Goal: Task Accomplishment & Management: Manage account settings

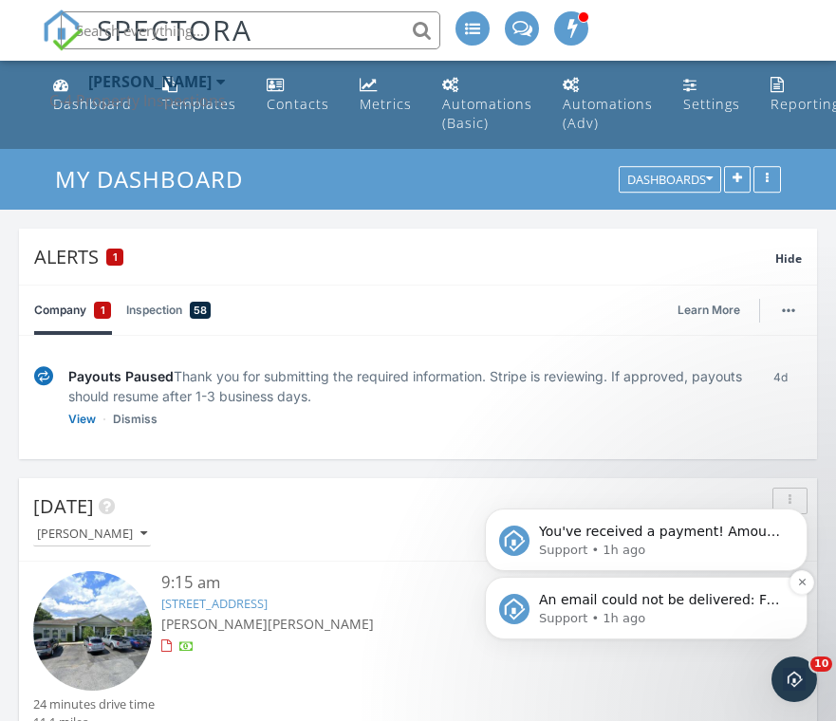
click at [665, 607] on span "An email could not be delivered: For more information, view Why emails don't ge…" at bounding box center [659, 618] width 241 height 53
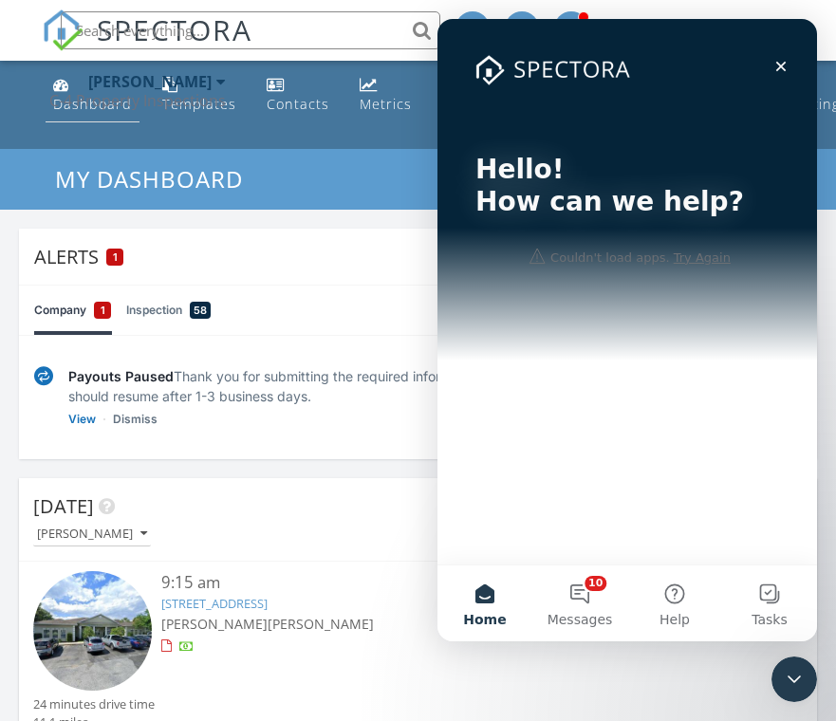
click at [93, 99] on div "Dashboard" at bounding box center [92, 104] width 79 height 18
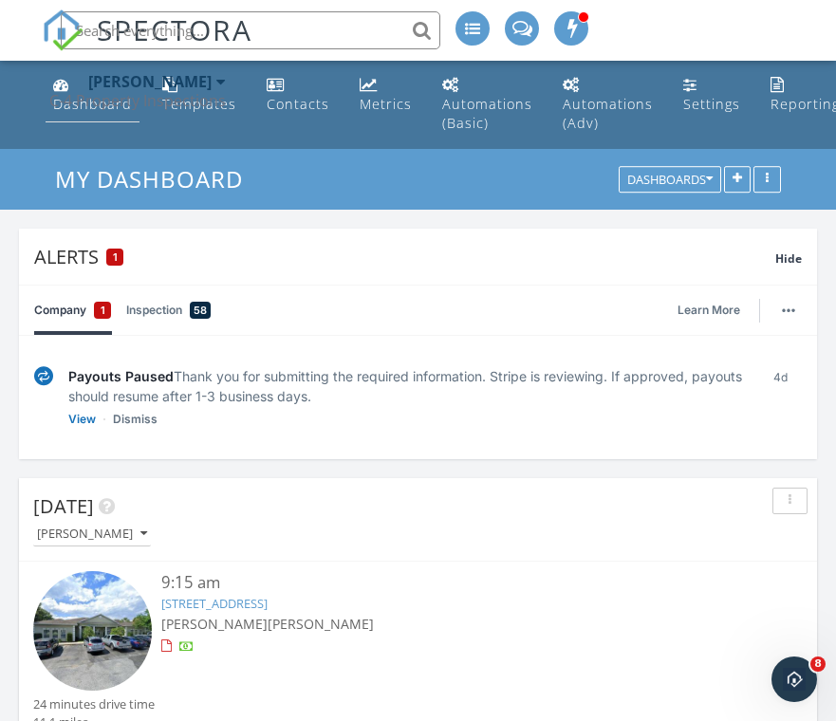
click at [83, 84] on link "Dashboard" at bounding box center [93, 95] width 94 height 54
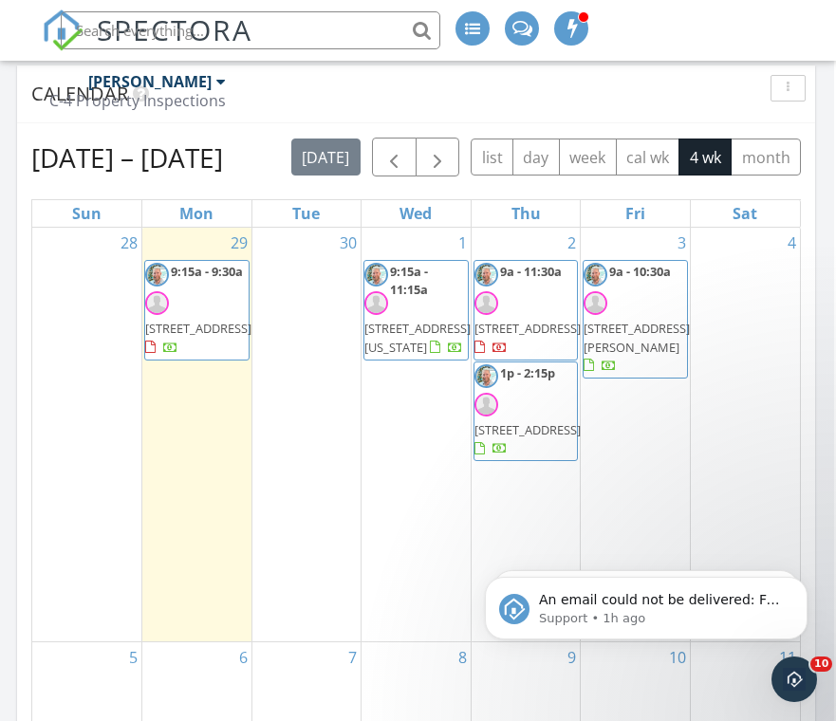
scroll to position [2120, 3]
click at [535, 421] on span "2450 SW 38th Ave 14, Ocala 34474" at bounding box center [526, 429] width 106 height 17
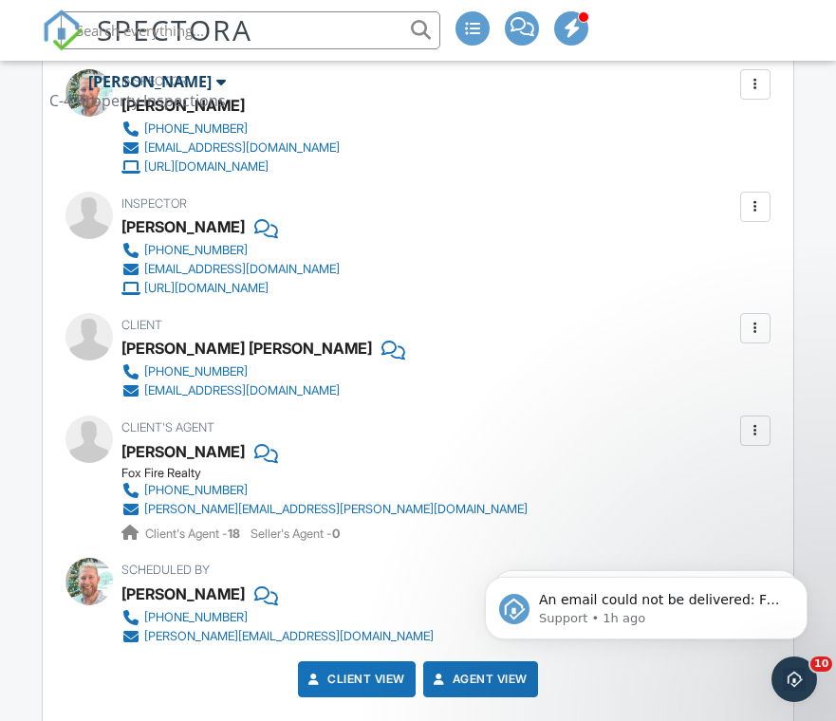
scroll to position [2506, 0]
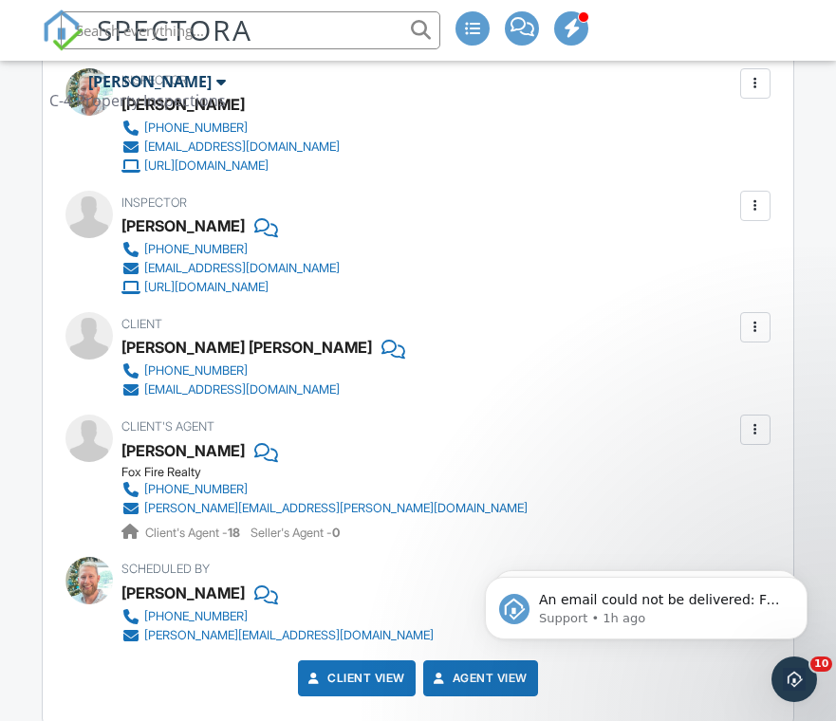
click at [749, 334] on div at bounding box center [755, 327] width 30 height 30
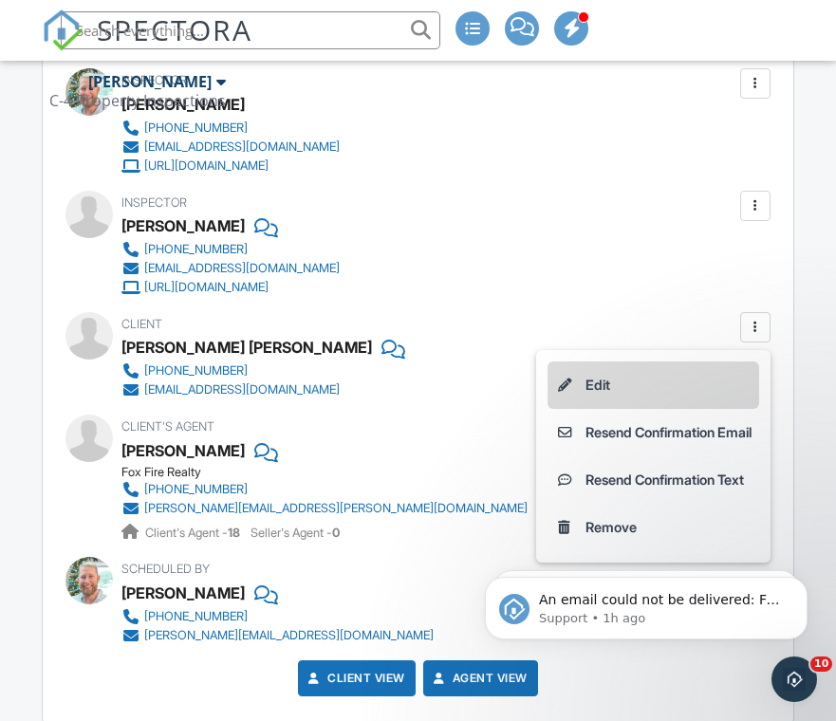
click at [707, 374] on li "Edit" at bounding box center [653, 384] width 212 height 47
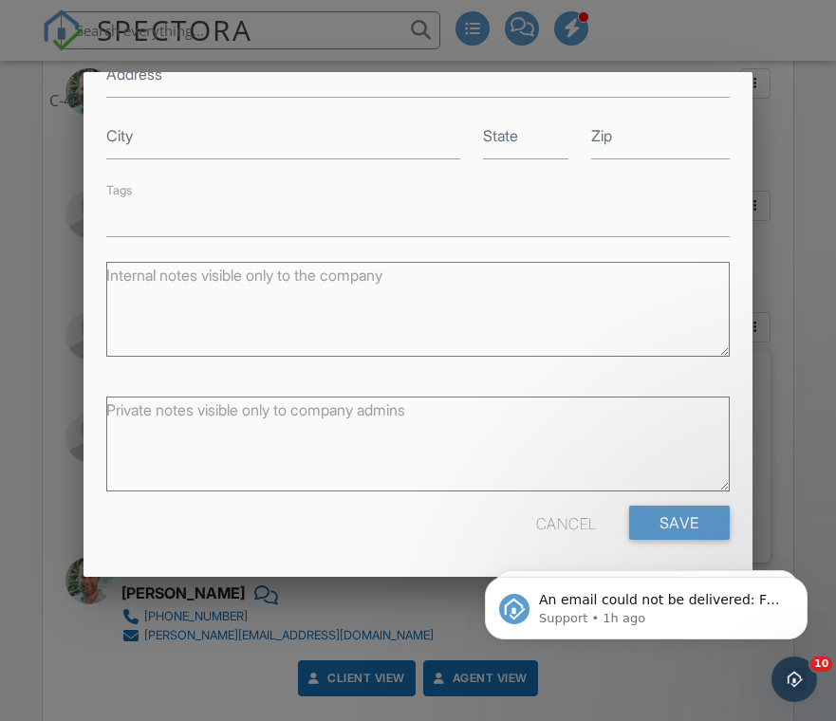
scroll to position [378, 0]
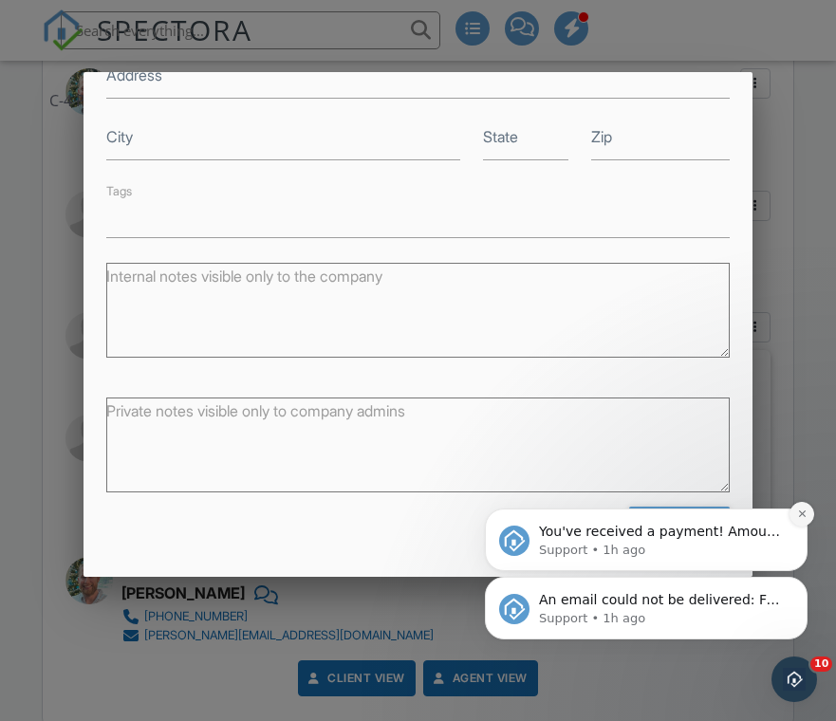
type input "[EMAIL_ADDRESS][DOMAIN_NAME]"
click at [801, 519] on icon "Dismiss notification" at bounding box center [802, 514] width 10 height 10
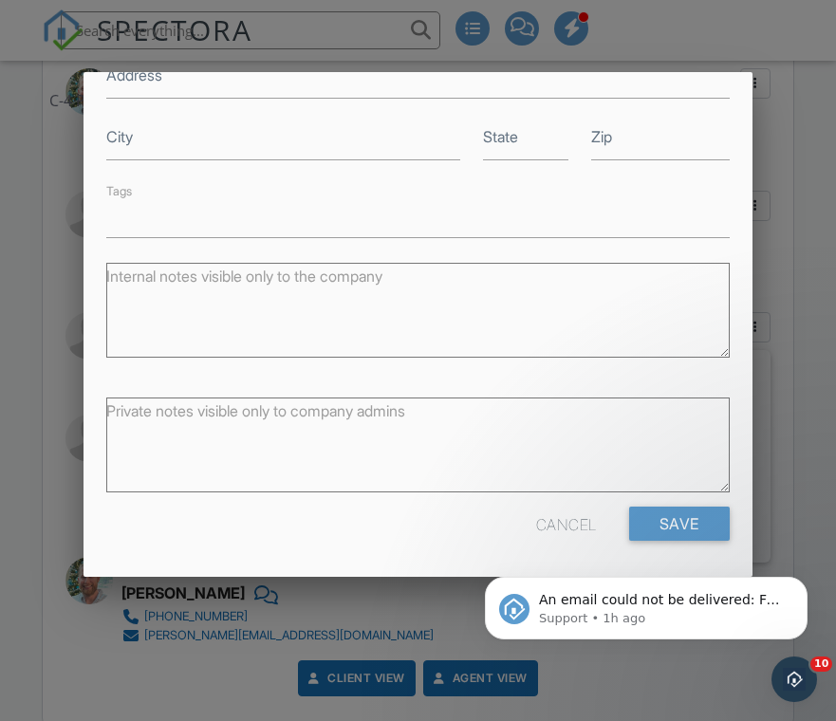
click at [677, 516] on div "An email could not be delivered: For more information, view Why emails don't ge…" at bounding box center [646, 520] width 349 height 237
click at [805, 593] on button "Dismiss notification" at bounding box center [801, 582] width 25 height 25
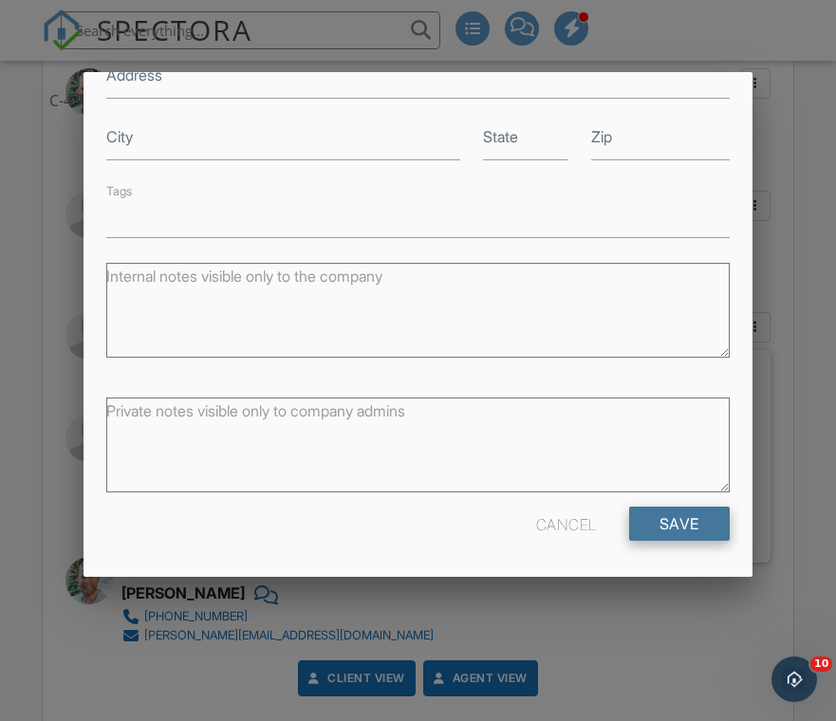
click at [686, 527] on input "Save" at bounding box center [679, 524] width 101 height 34
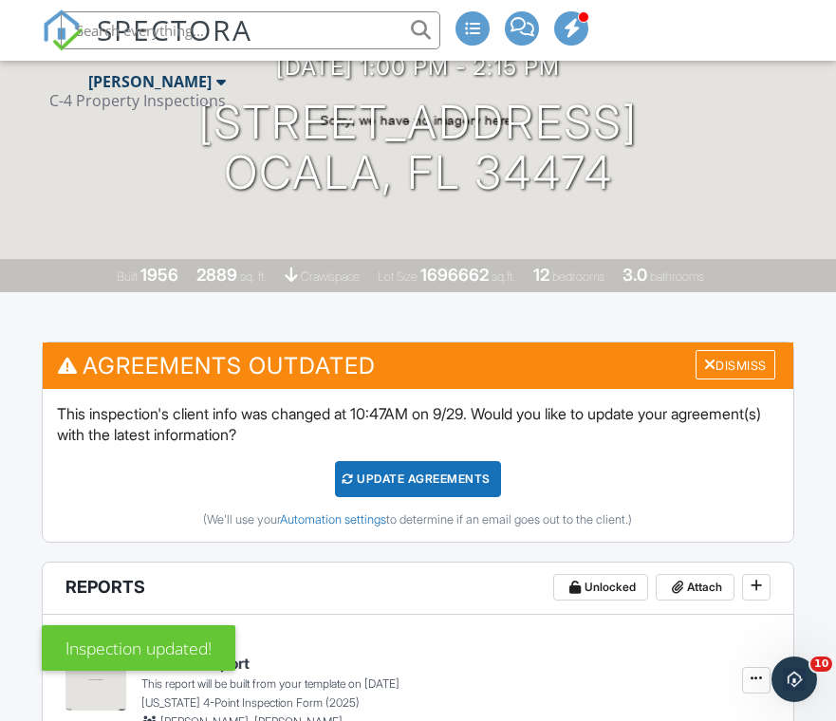
scroll to position [265, 0]
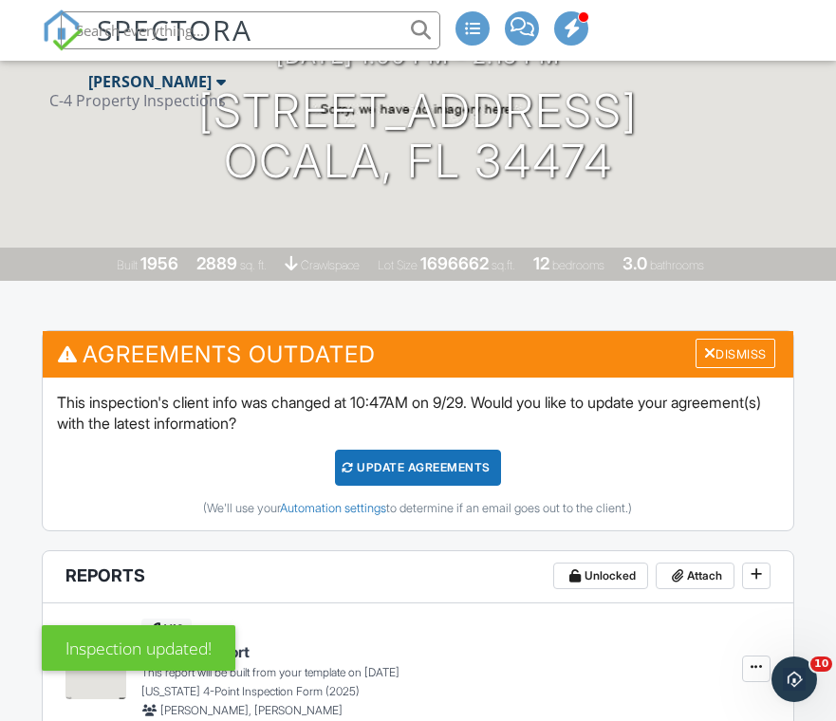
click at [436, 462] on div "Update Agreements" at bounding box center [418, 468] width 166 height 36
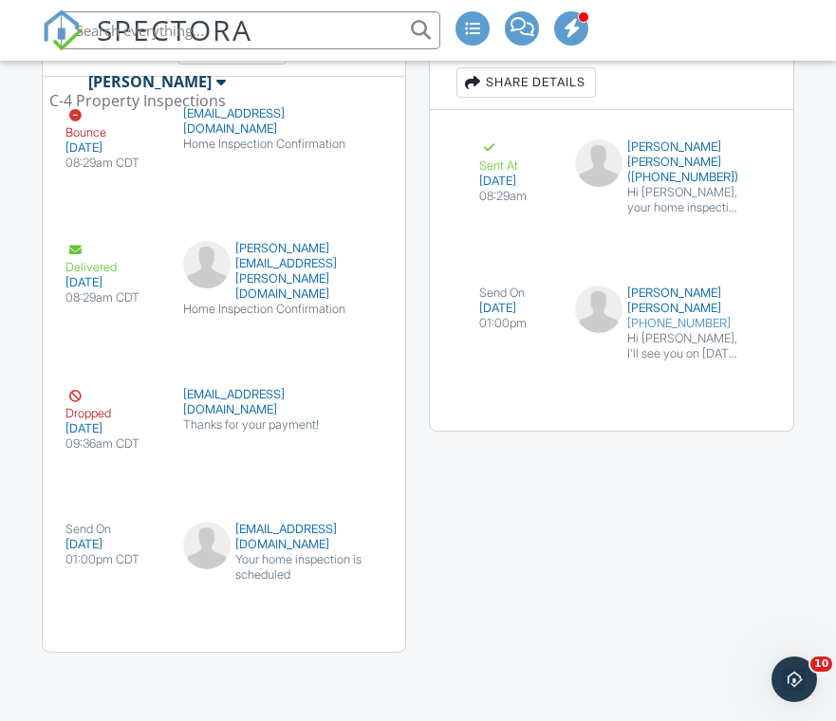
scroll to position [4458, 0]
click at [262, 552] on div "[EMAIL_ADDRESS][DOMAIN_NAME]" at bounding box center [277, 537] width 189 height 30
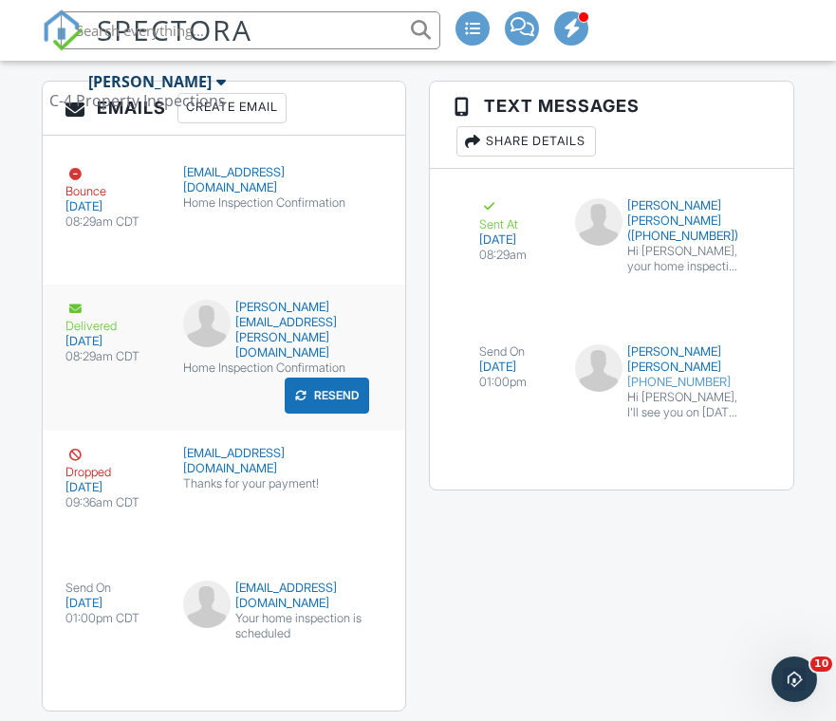
scroll to position [4382, 0]
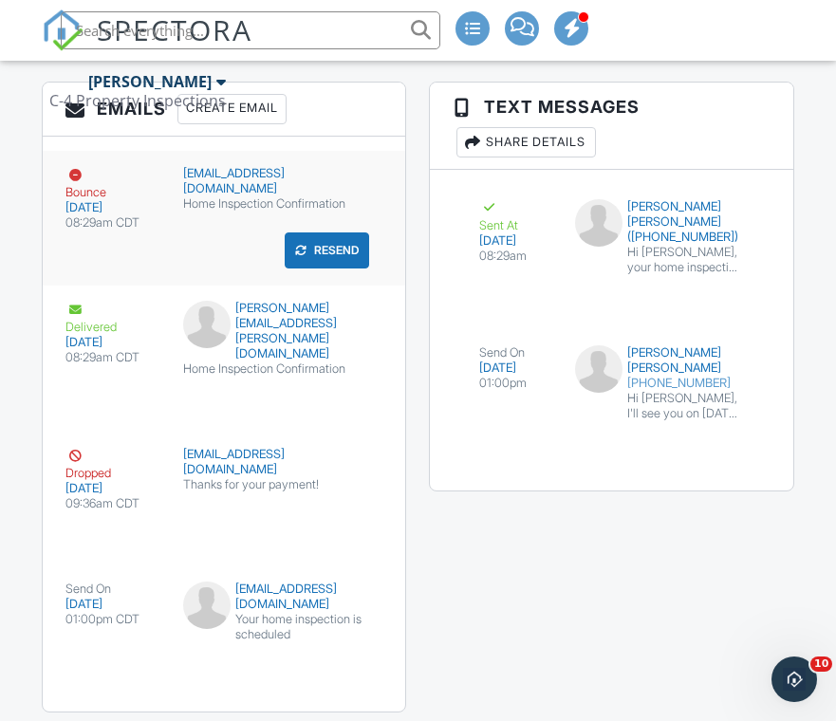
click at [331, 238] on button "Resend" at bounding box center [327, 250] width 84 height 36
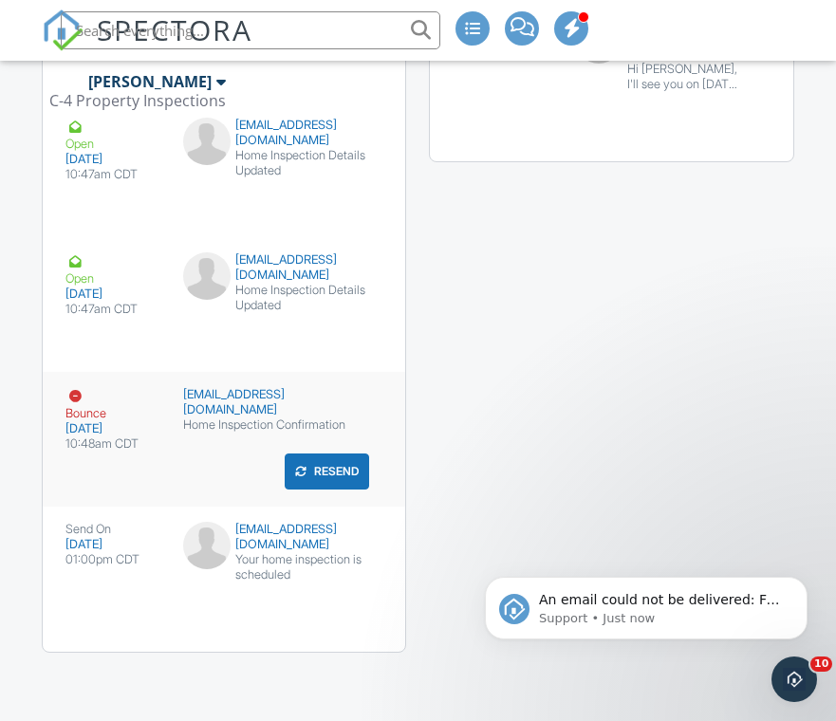
click at [213, 387] on div "[EMAIL_ADDRESS][DOMAIN_NAME]" at bounding box center [277, 402] width 189 height 30
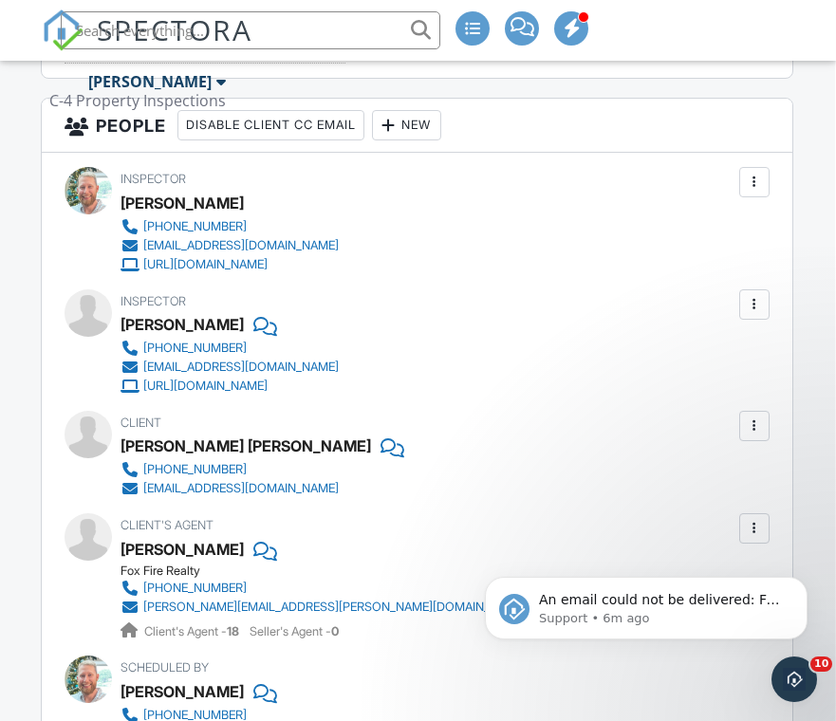
scroll to position [2385, 2]
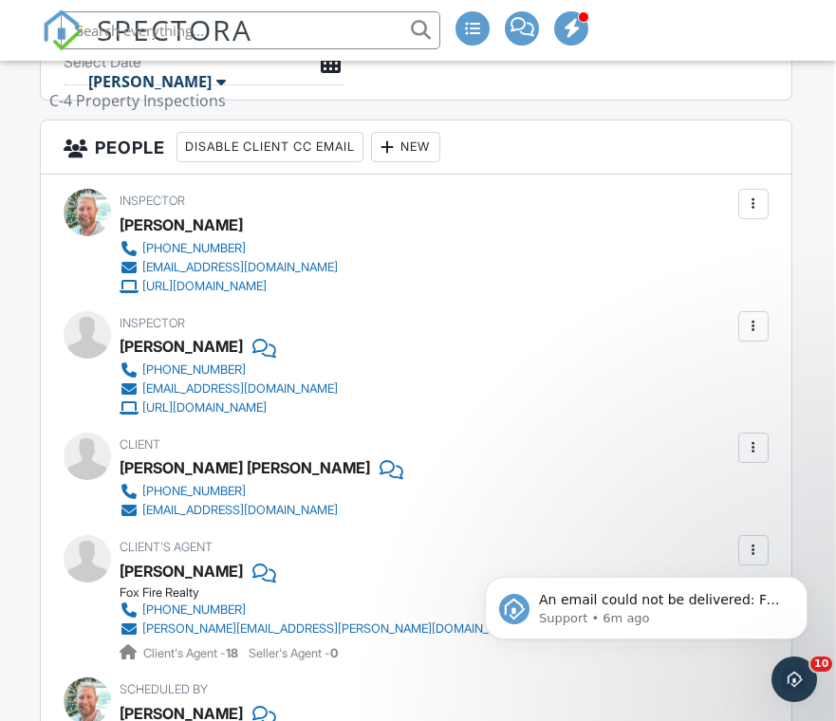
click at [276, 509] on div "[EMAIL_ADDRESS][DOMAIN_NAME]" at bounding box center [239, 510] width 195 height 15
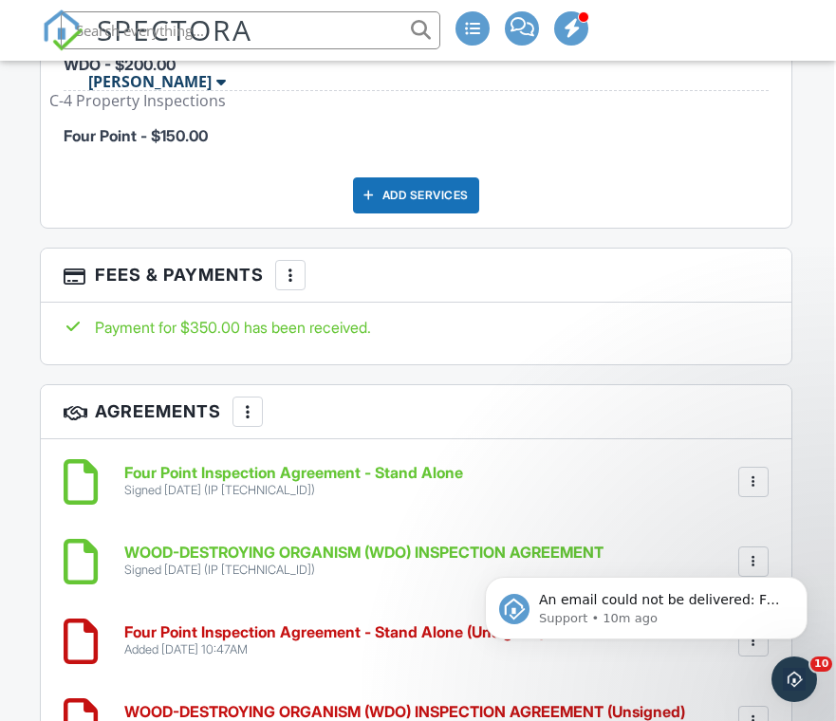
scroll to position [3300, 2]
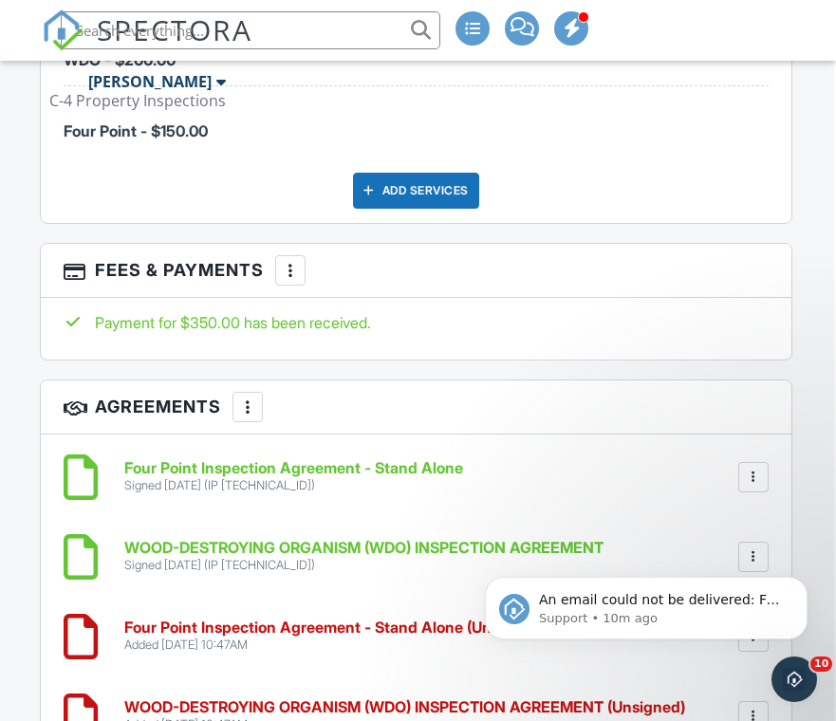
click at [292, 270] on div at bounding box center [290, 270] width 19 height 19
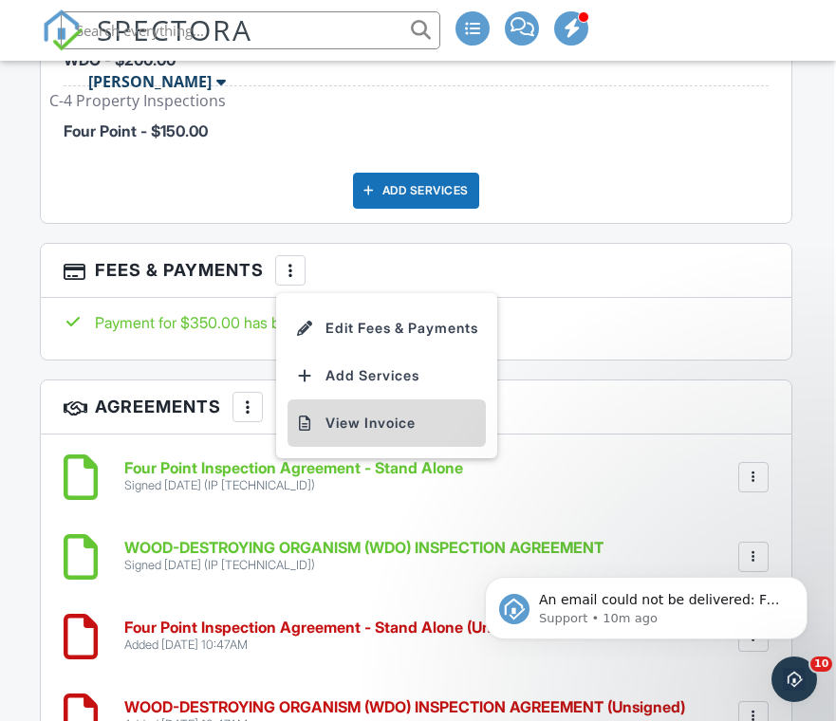
click at [397, 425] on li "View Invoice" at bounding box center [386, 422] width 198 height 47
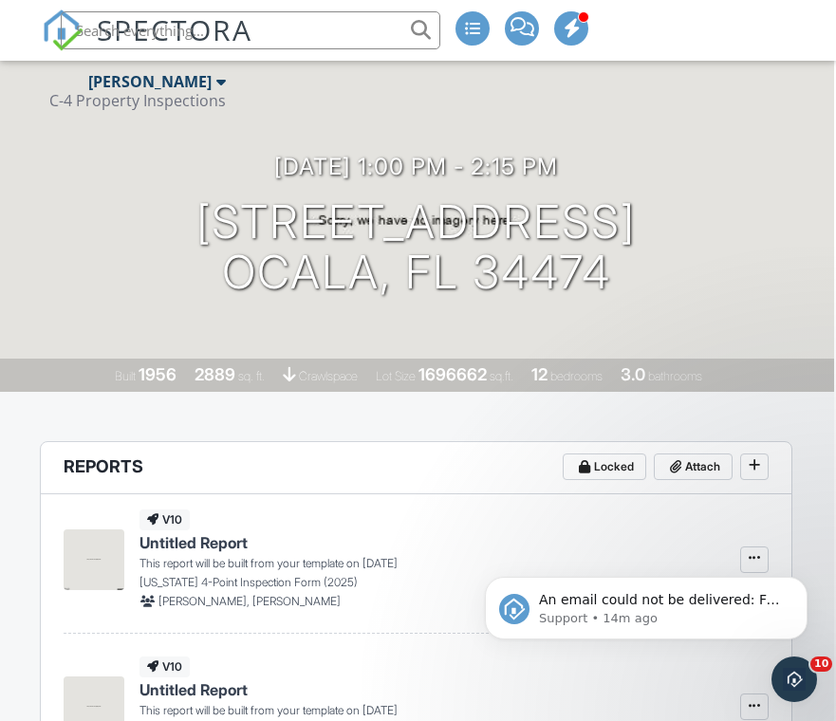
scroll to position [0, 2]
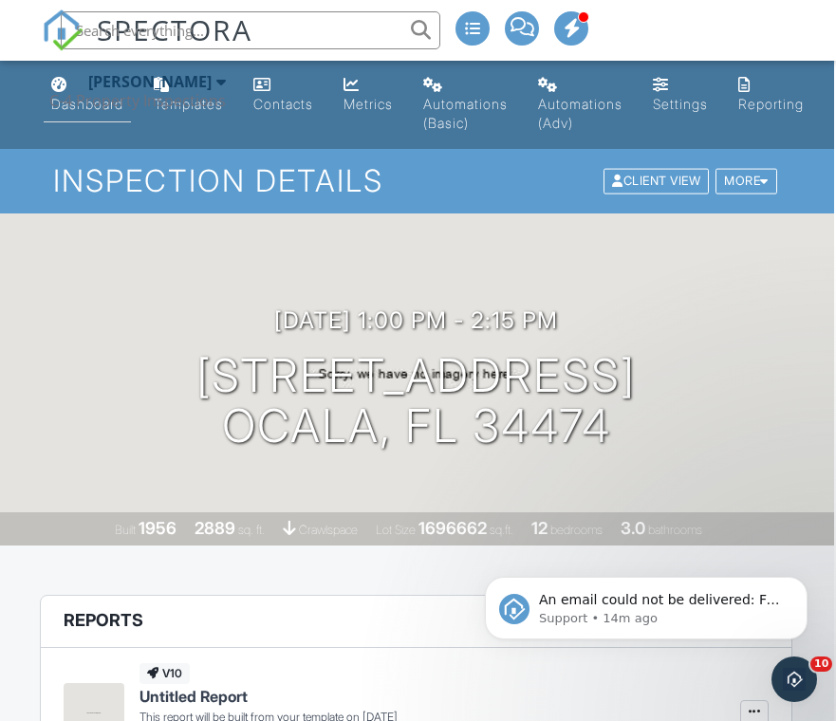
click at [90, 104] on div "Dashboard" at bounding box center [87, 104] width 72 height 16
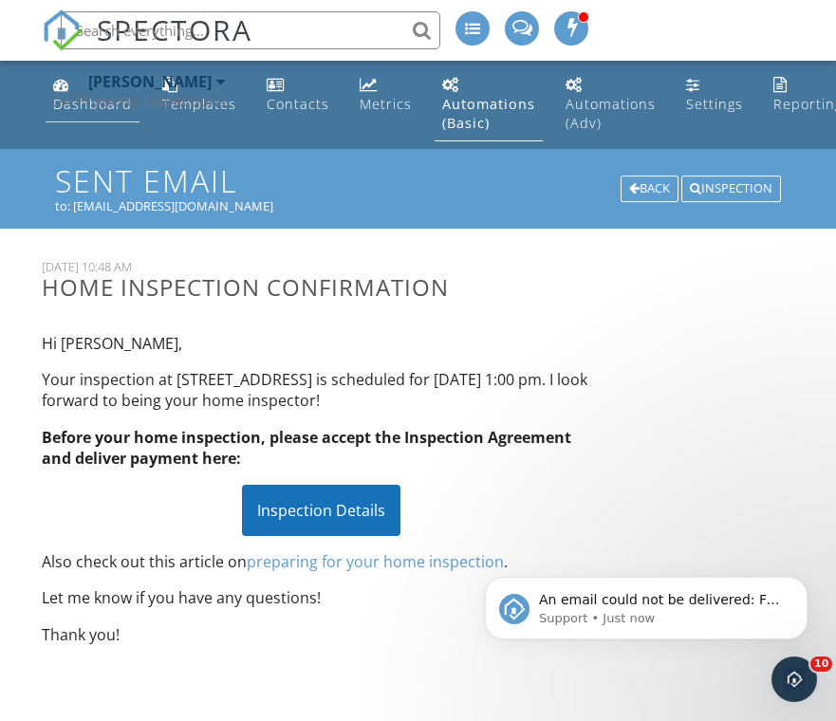
click at [95, 118] on link "Dashboard" at bounding box center [93, 95] width 94 height 54
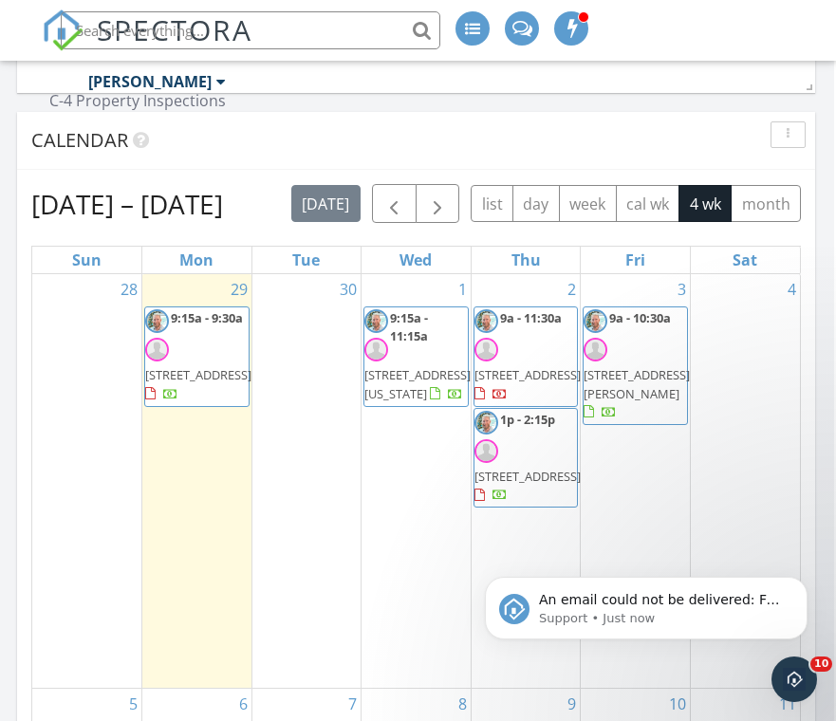
scroll to position [2058, 2]
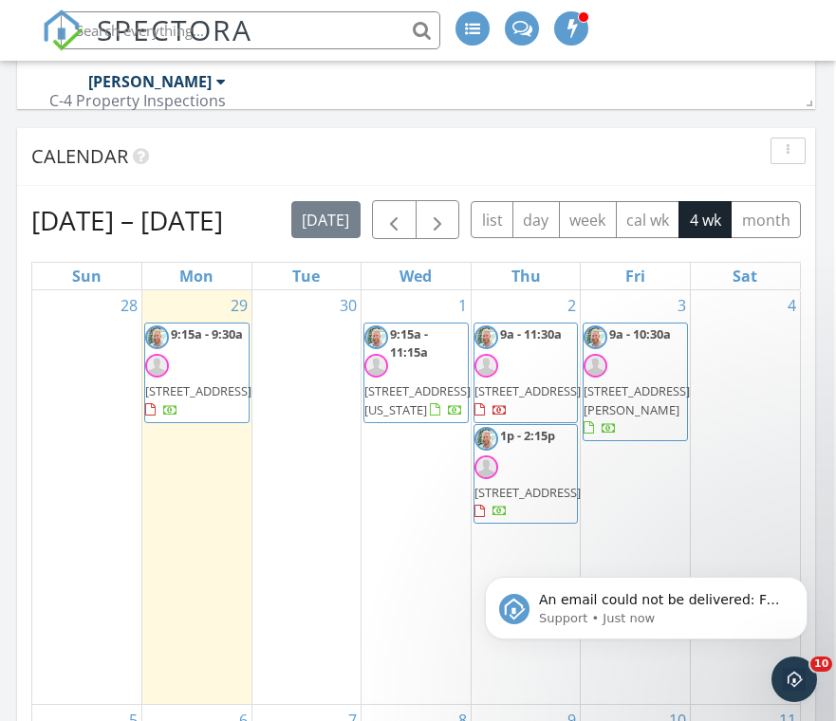
click at [546, 484] on span "[STREET_ADDRESS]" at bounding box center [527, 492] width 106 height 17
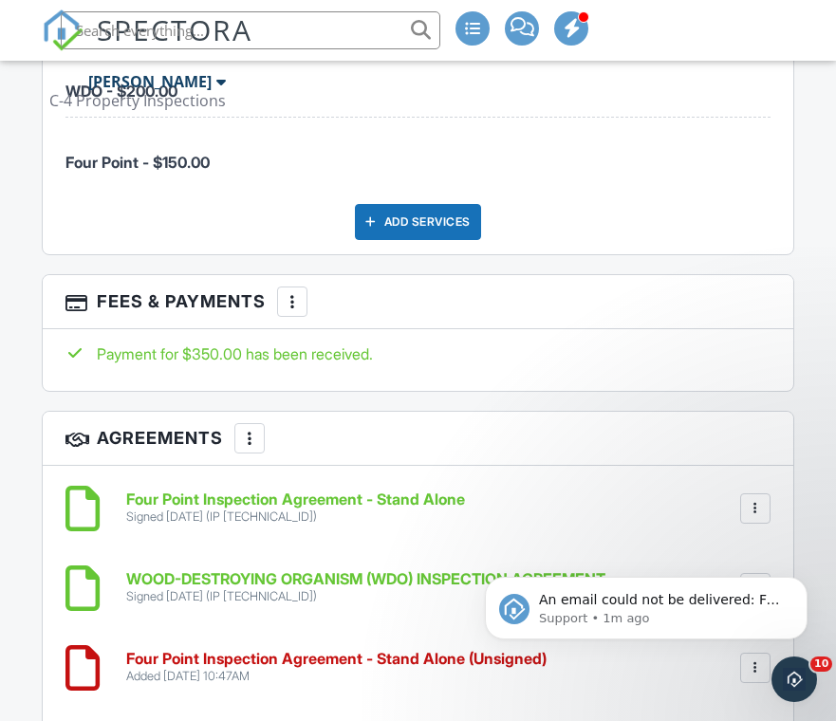
scroll to position [3271, 0]
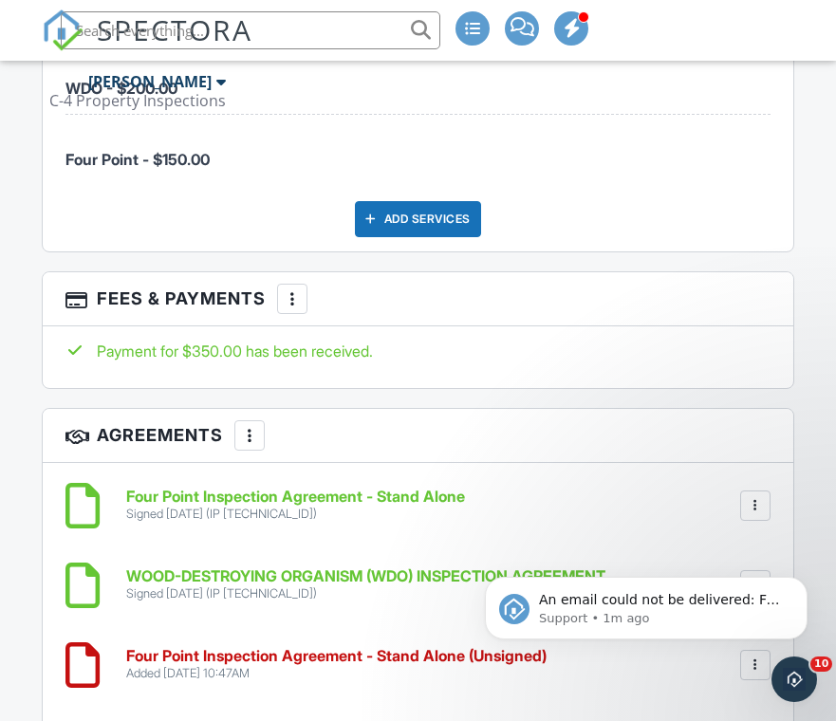
click at [300, 289] on div at bounding box center [292, 298] width 19 height 19
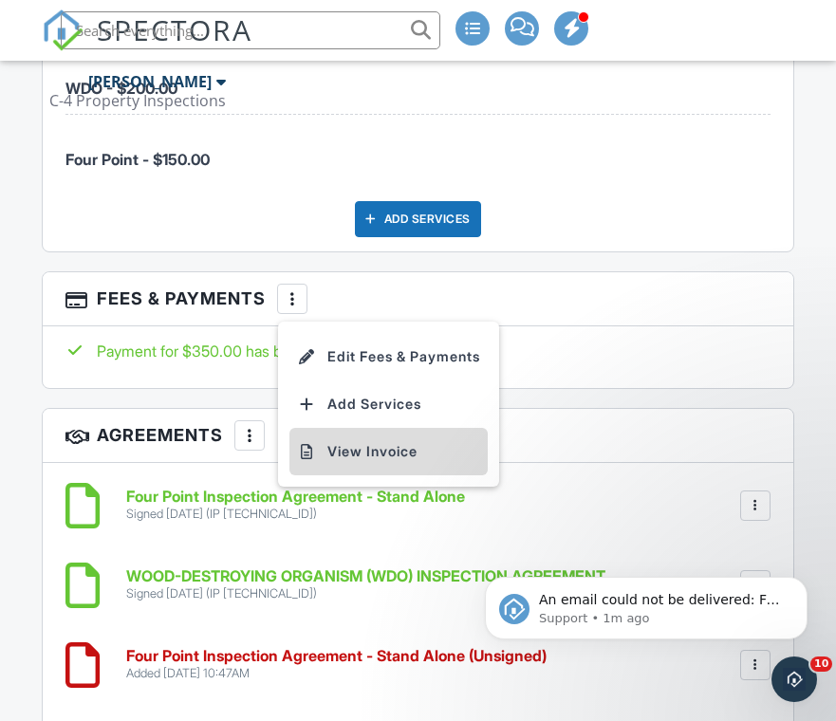
click at [387, 456] on li "View Invoice" at bounding box center [388, 451] width 198 height 47
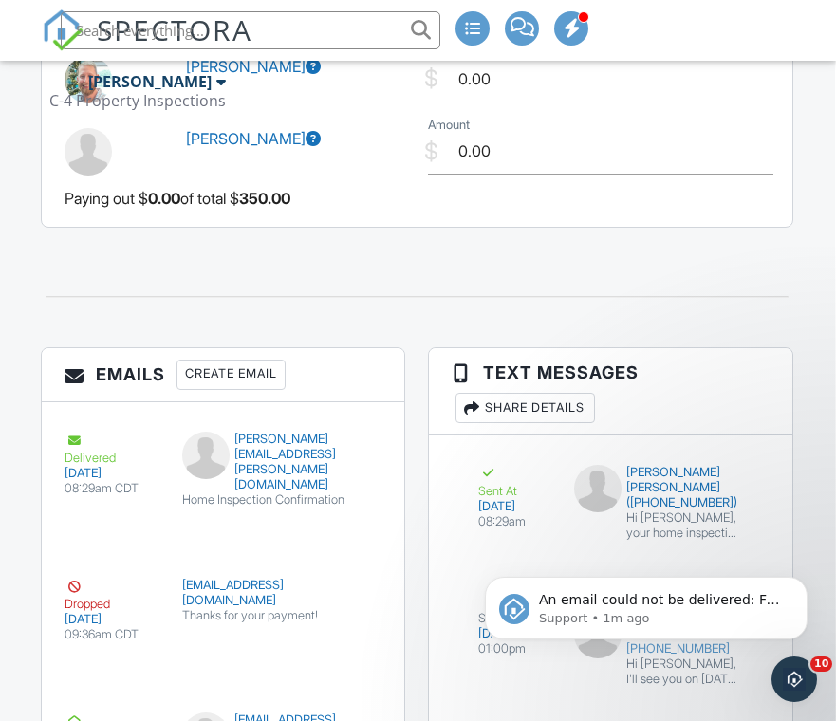
scroll to position [4115, 1]
click at [269, 361] on div "Create Email" at bounding box center [230, 376] width 109 height 30
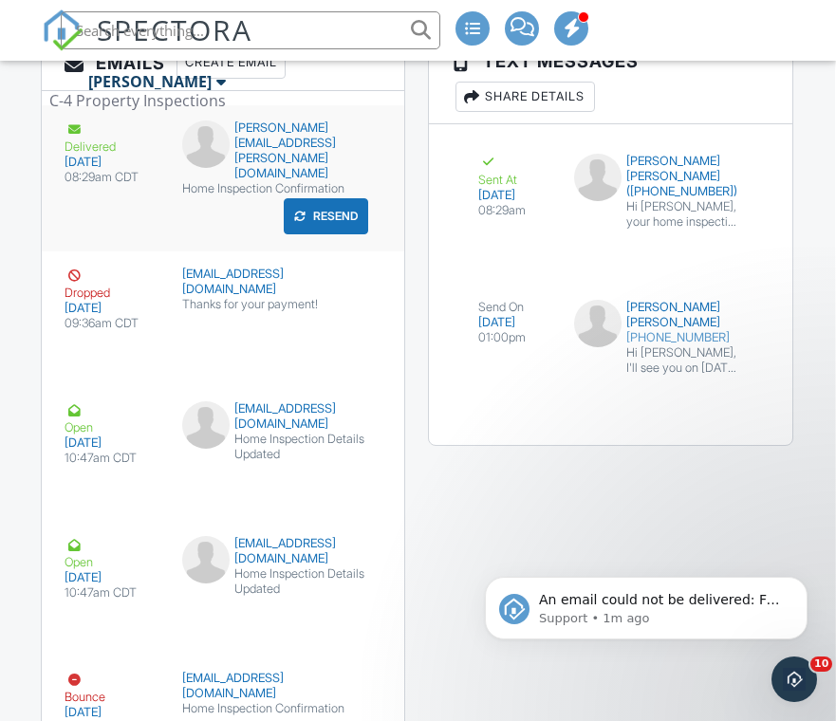
scroll to position [4429, 1]
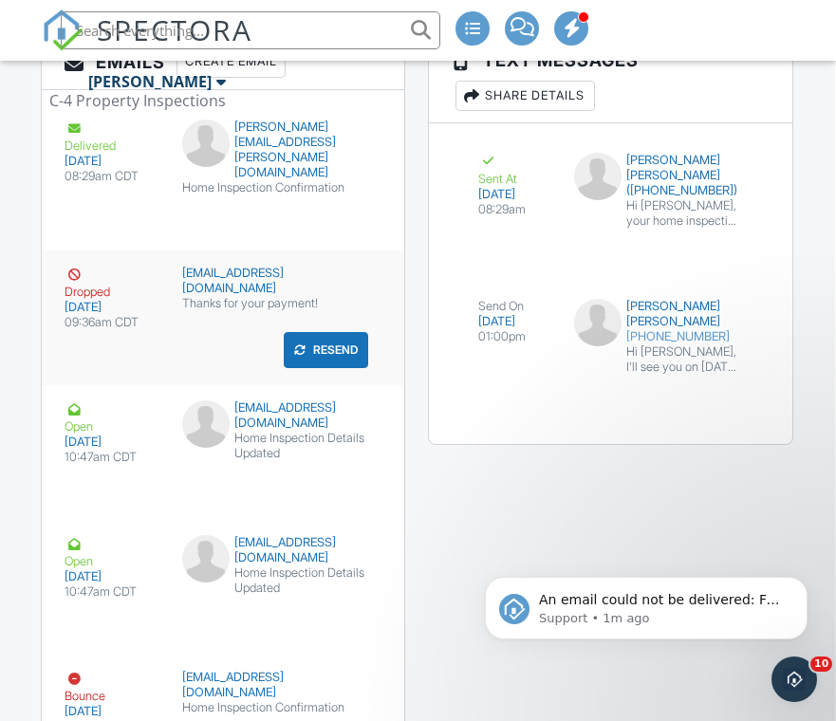
click at [231, 280] on div "awsumgaror@gmail.com" at bounding box center [276, 281] width 189 height 30
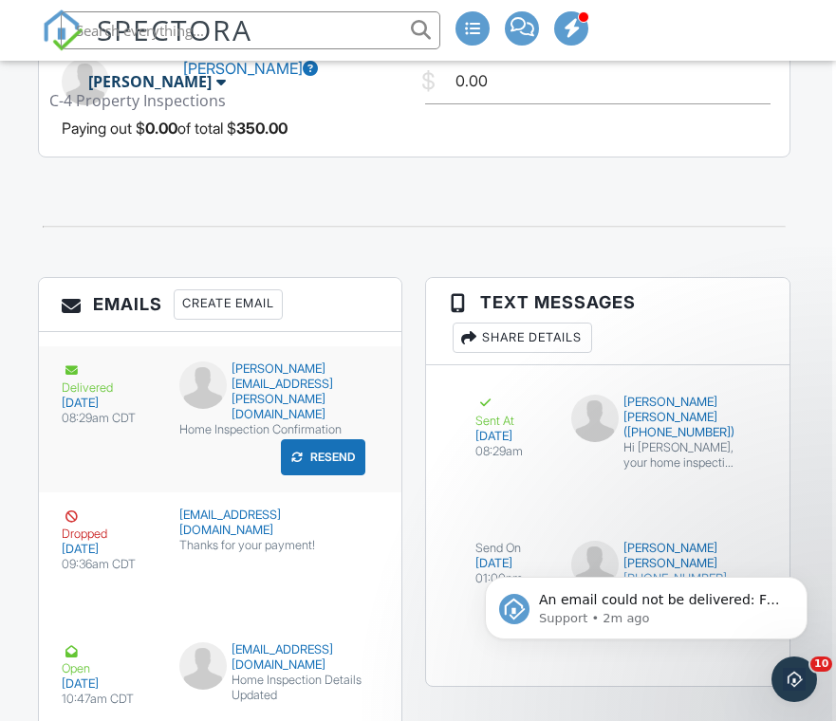
scroll to position [4144, 4]
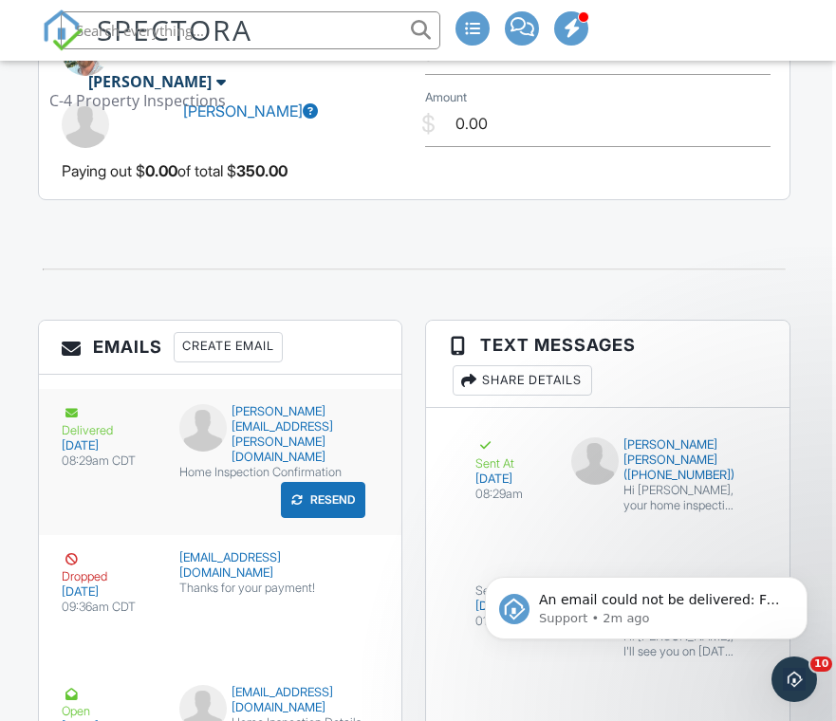
click at [229, 332] on div "Create Email" at bounding box center [228, 347] width 109 height 30
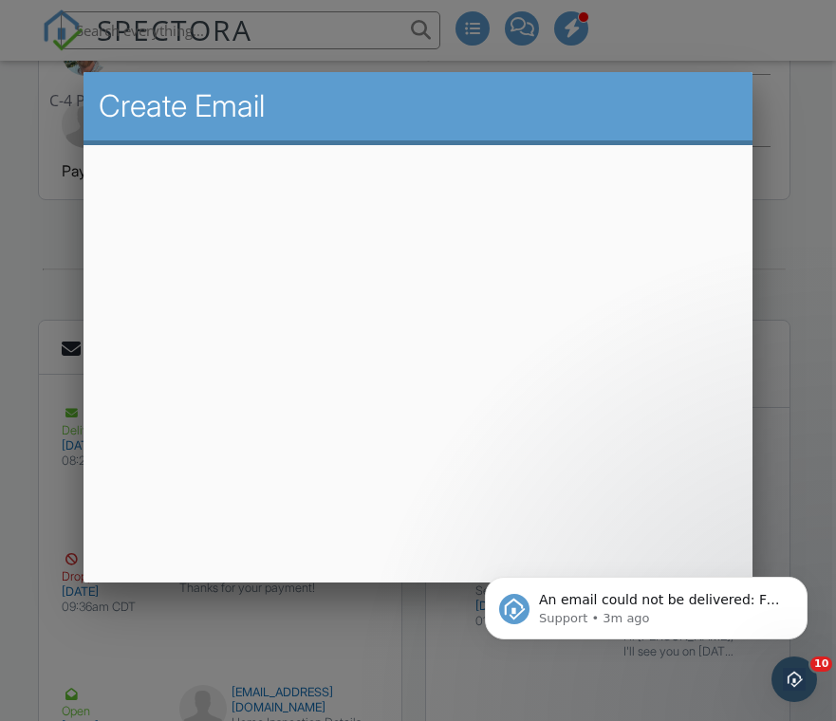
click at [359, 608] on div at bounding box center [418, 355] width 836 height 901
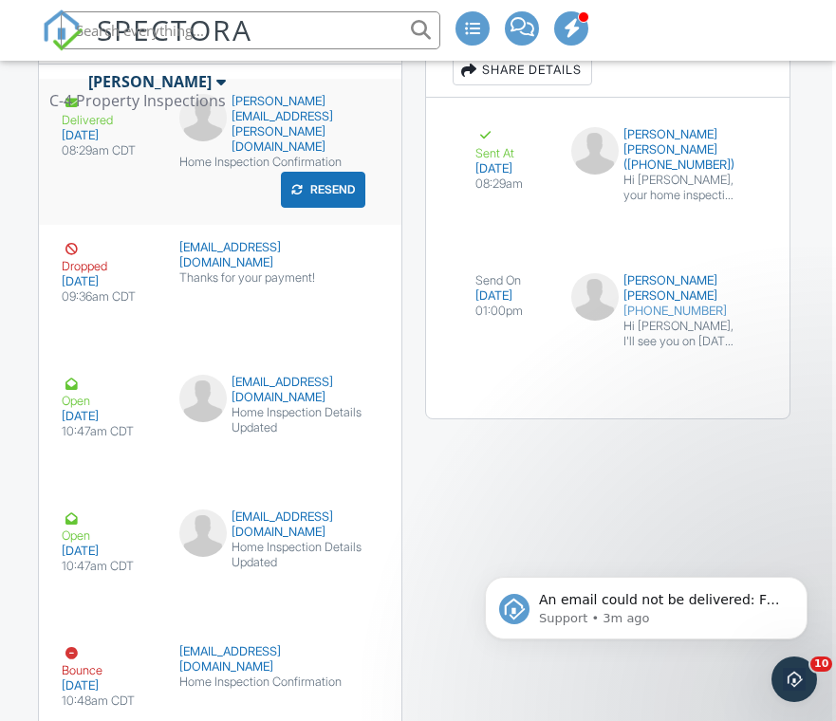
scroll to position [4450, 4]
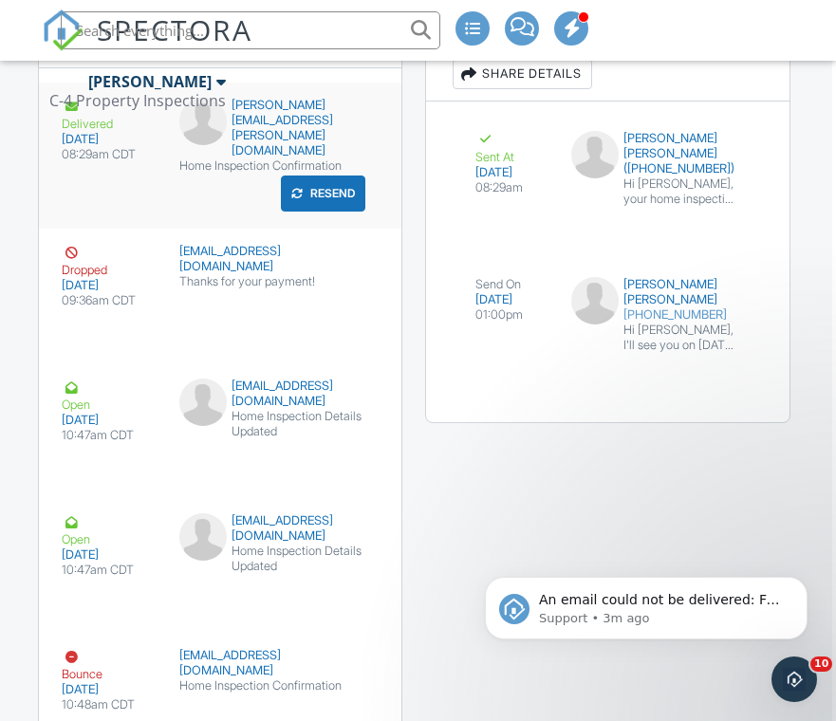
click at [342, 197] on button "Resend" at bounding box center [323, 194] width 84 height 36
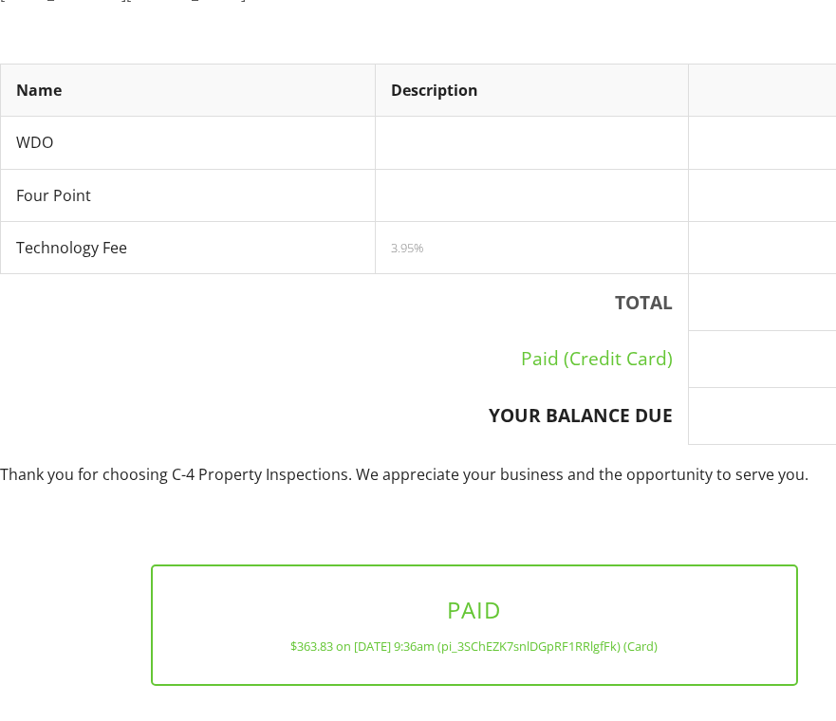
scroll to position [374, 0]
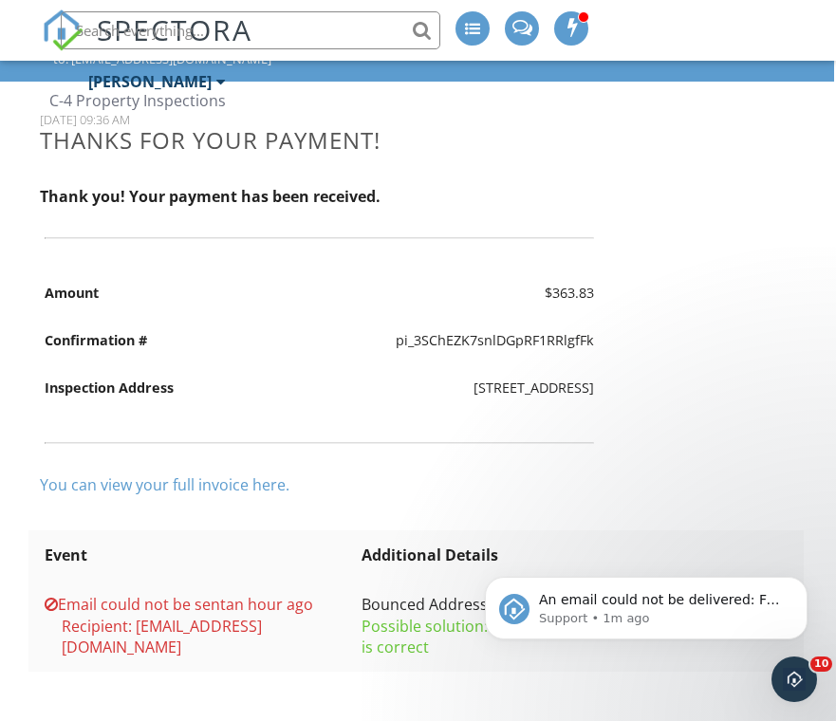
scroll to position [147, 1]
click at [249, 484] on link "You can view your full invoice here." at bounding box center [166, 484] width 250 height 21
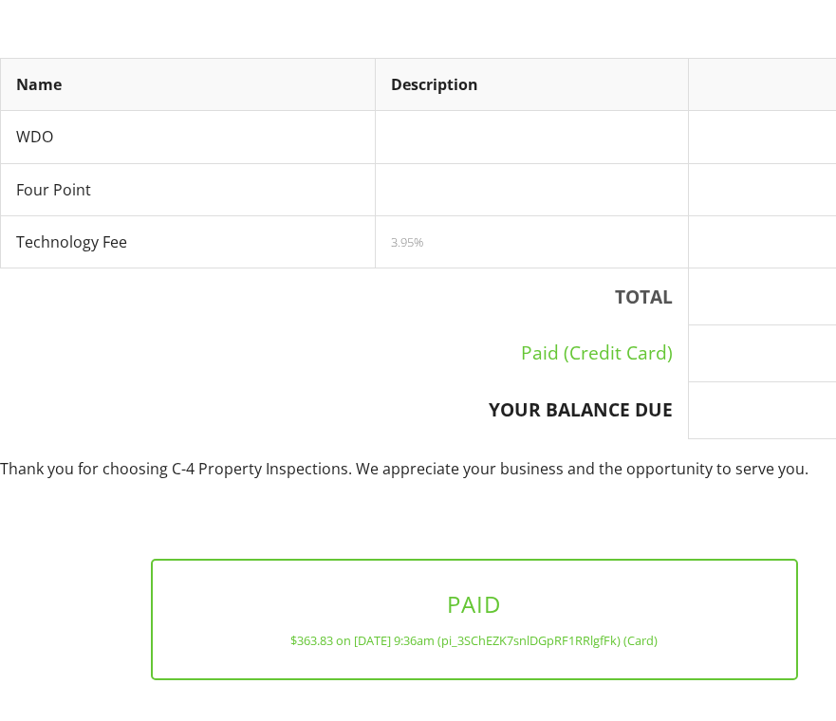
scroll to position [374, 0]
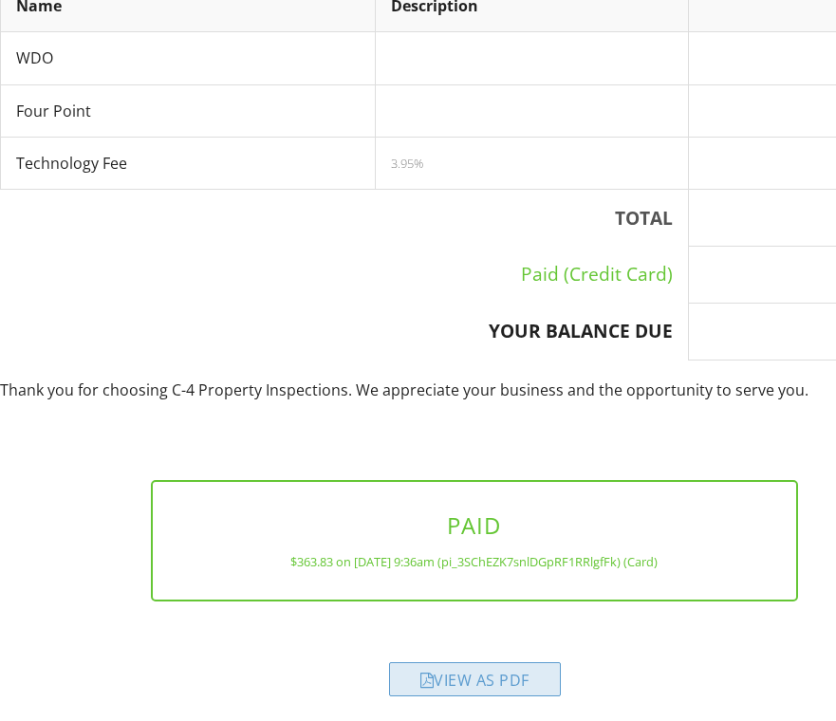
click at [491, 662] on div "View as PDF" at bounding box center [475, 679] width 172 height 34
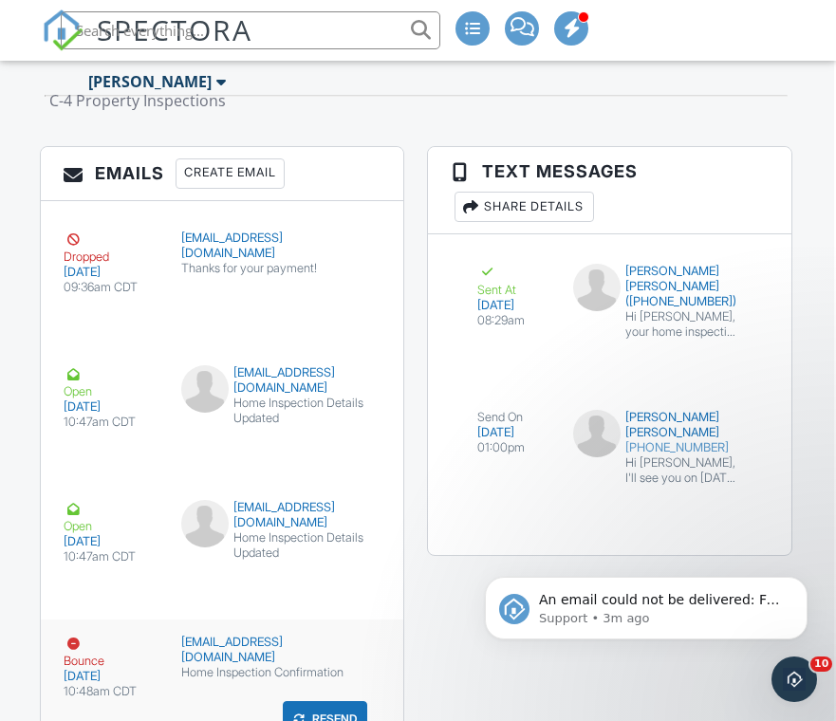
scroll to position [4311, 2]
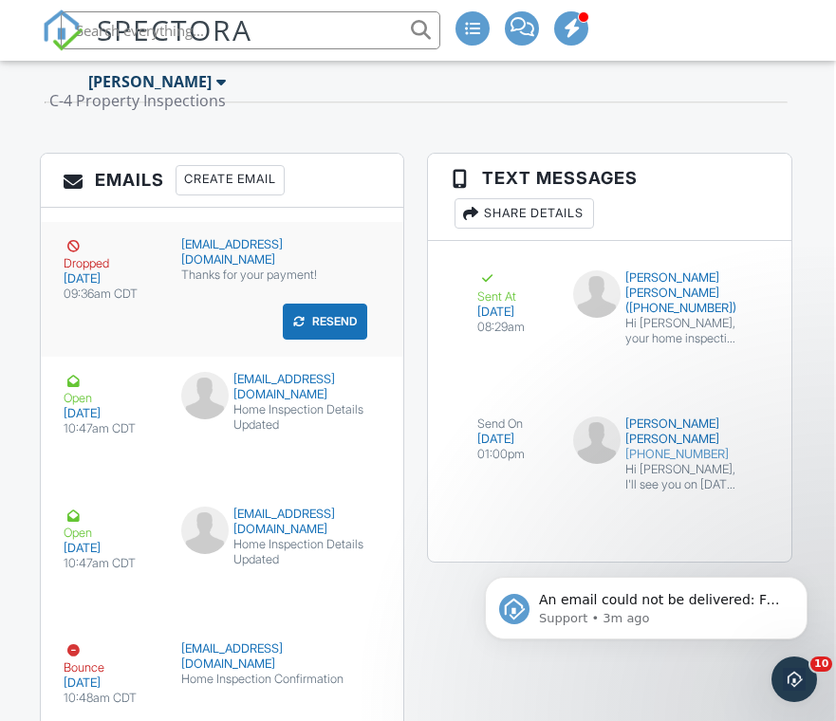
click at [224, 237] on div "awsumgaror@gmail.com" at bounding box center [275, 252] width 189 height 30
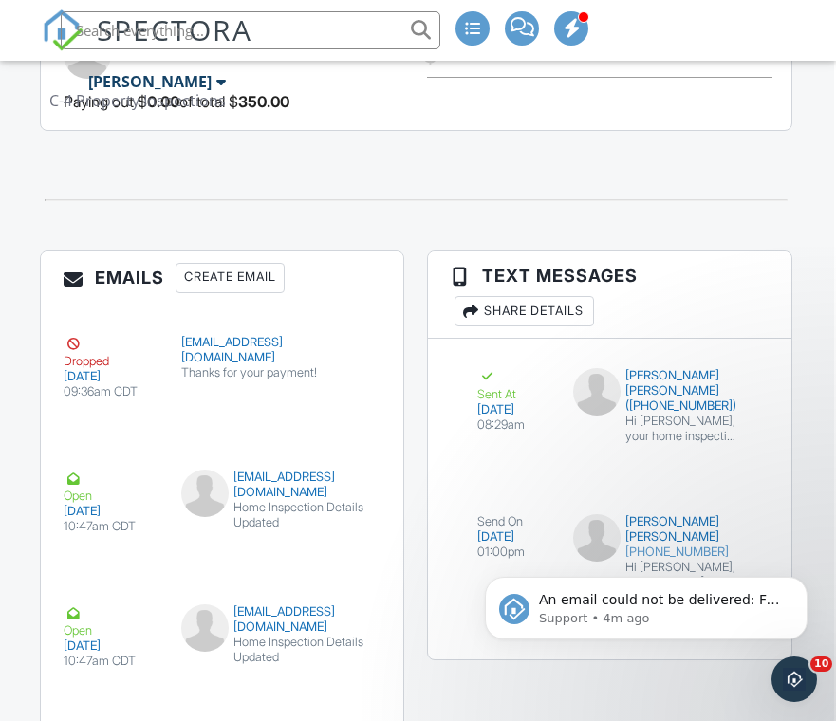
scroll to position [4210, 2]
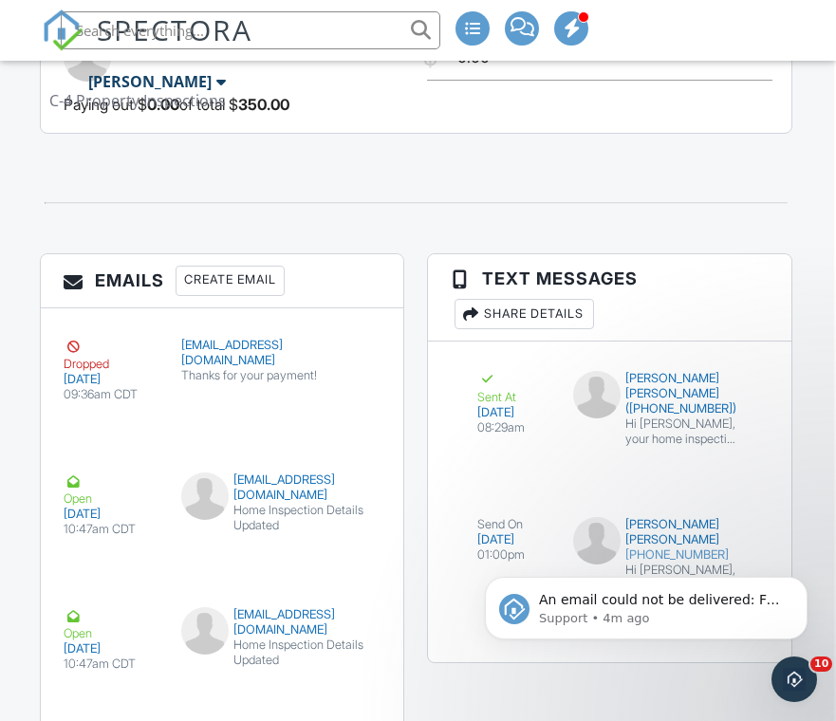
click at [260, 266] on div "Create Email" at bounding box center [230, 281] width 109 height 30
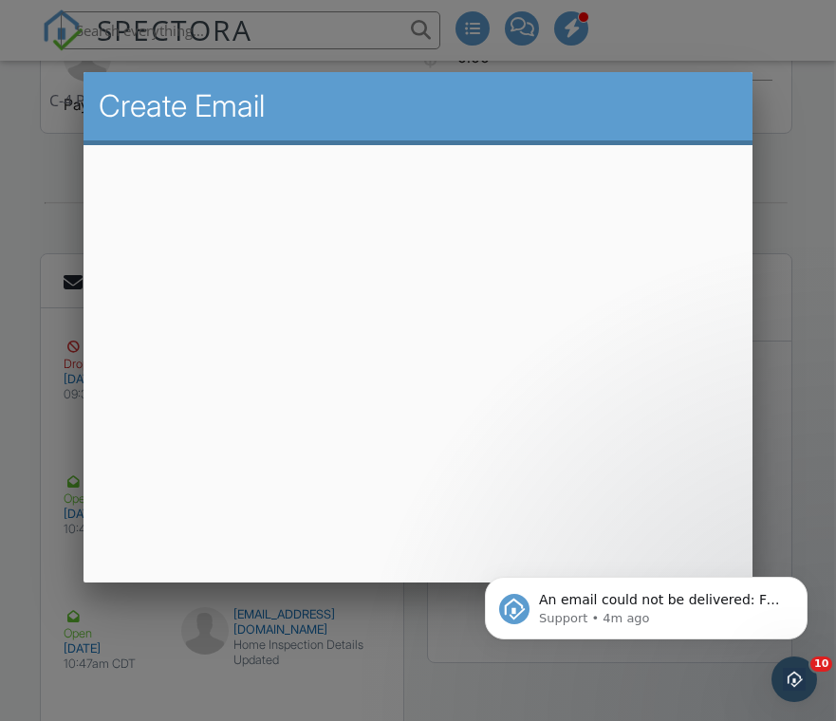
scroll to position [4210, 0]
click at [598, 561] on div "An email could not be delivered: For more information, view Why emails don't ge…" at bounding box center [646, 520] width 349 height 237
click at [586, 549] on div "An email could not be delivered: For more information, view Why emails don't ge…" at bounding box center [646, 520] width 349 height 237
click at [807, 585] on button "Dismiss notification" at bounding box center [801, 582] width 25 height 25
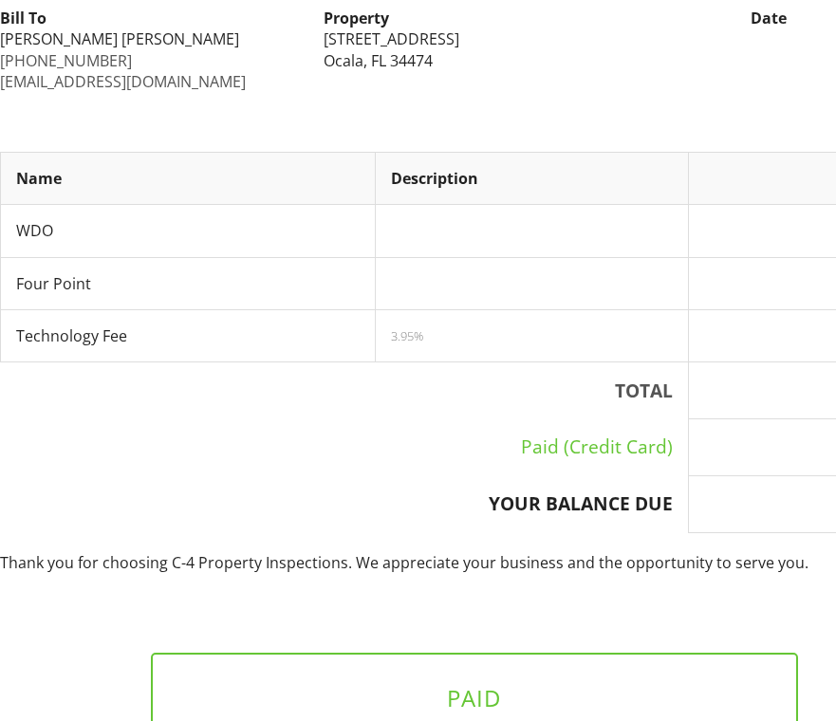
scroll to position [374, 0]
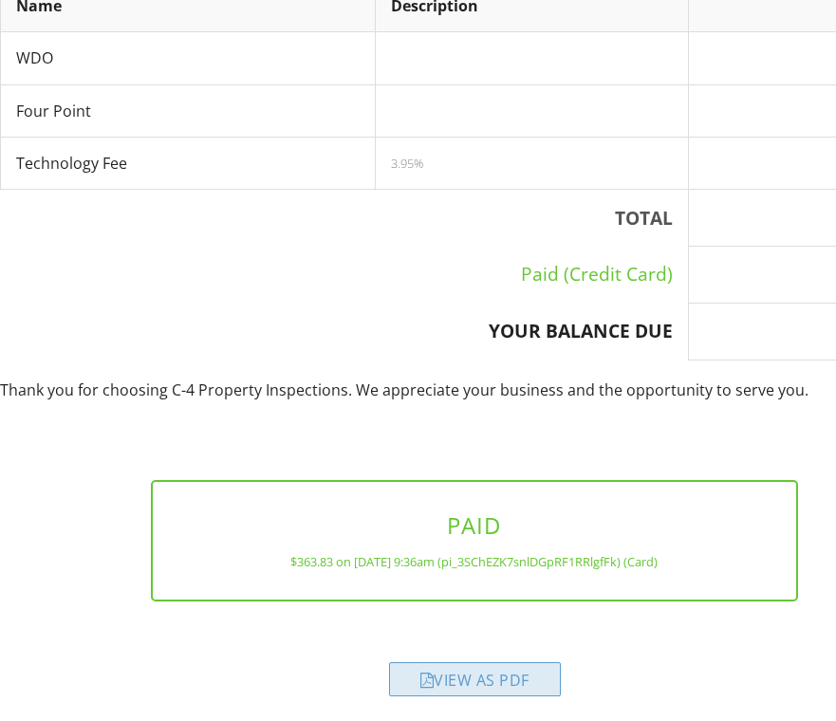
click at [471, 662] on div "View as PDF" at bounding box center [475, 679] width 172 height 34
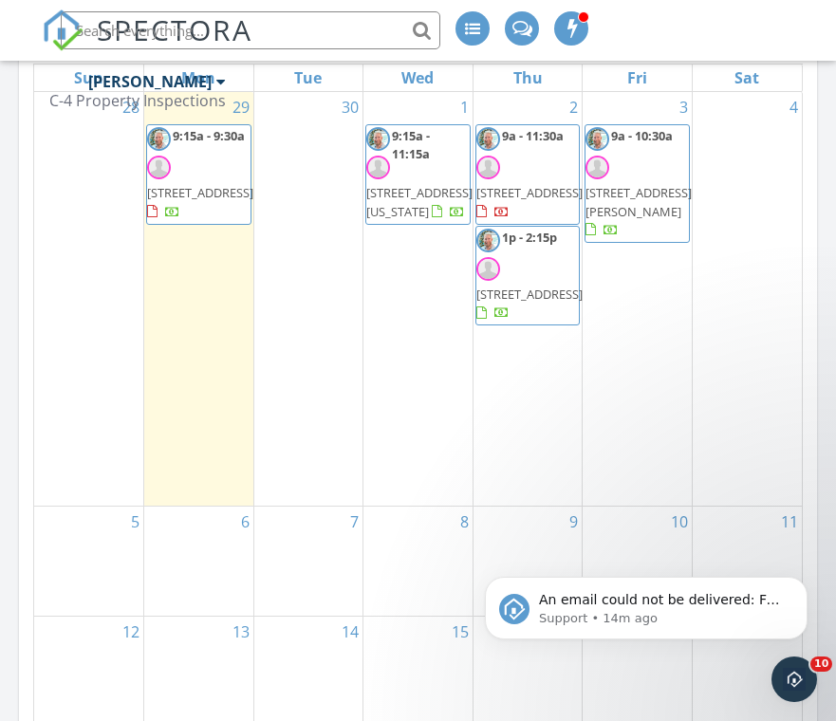
scroll to position [2257, 0]
click at [406, 277] on div "1 9:15a - 11:15a [STREET_ADDRESS][US_STATE]" at bounding box center [417, 298] width 109 height 414
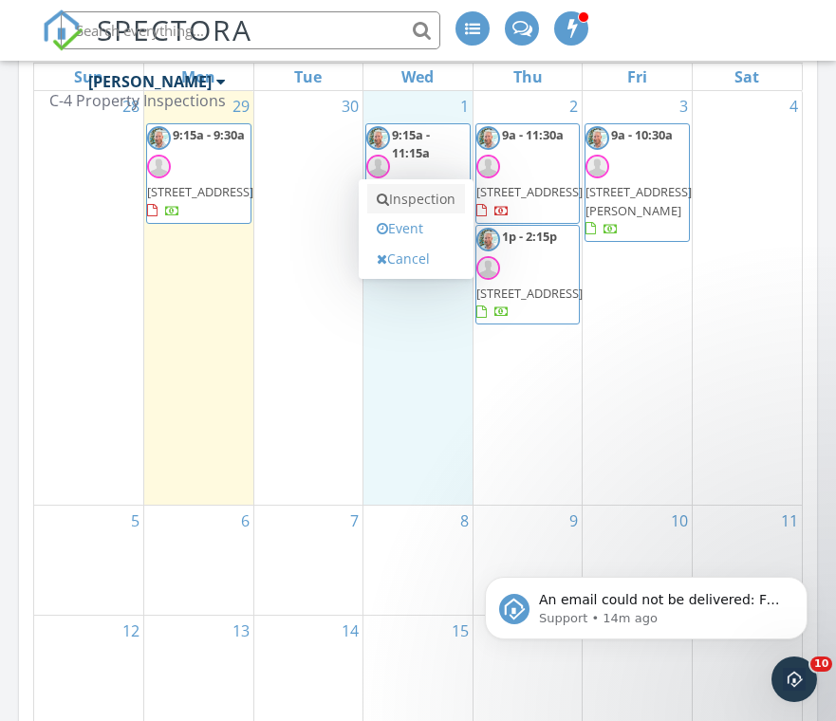
click at [424, 206] on link "Inspection" at bounding box center [416, 199] width 98 height 30
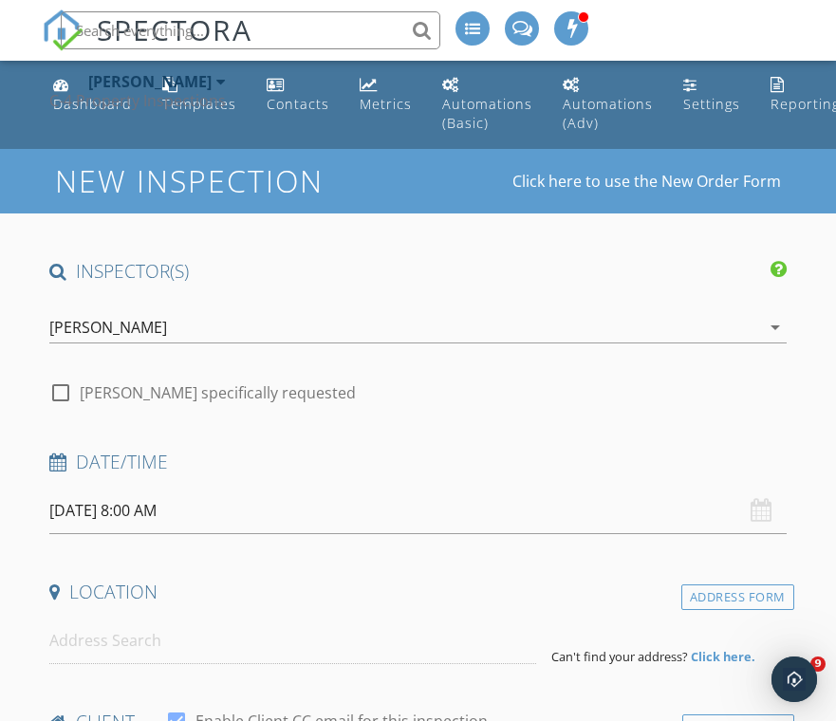
click at [257, 325] on div "[PERSON_NAME]" at bounding box center [404, 327] width 711 height 30
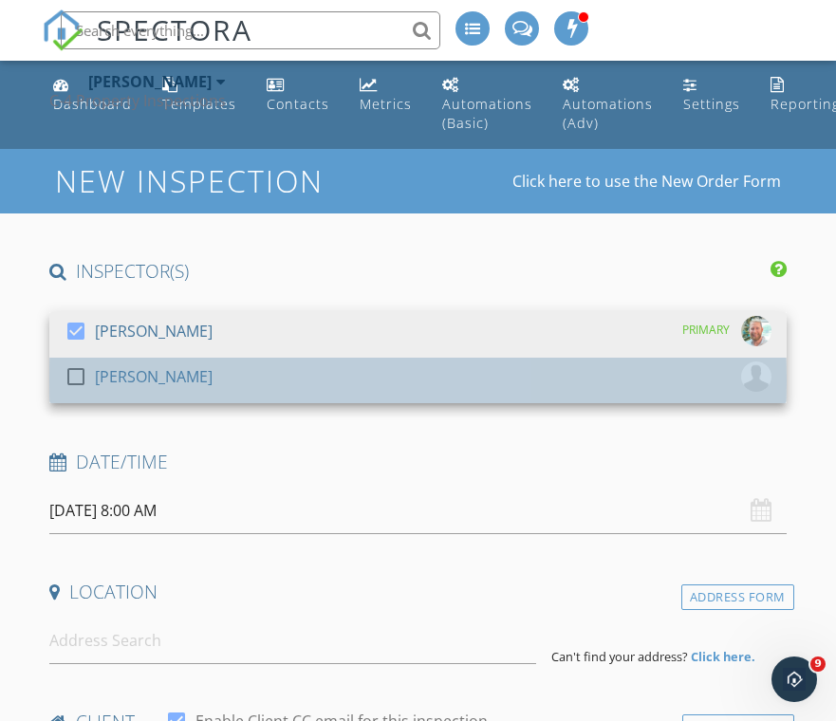
click at [242, 390] on div "check_box_outline_blank [PERSON_NAME]" at bounding box center [418, 380] width 707 height 38
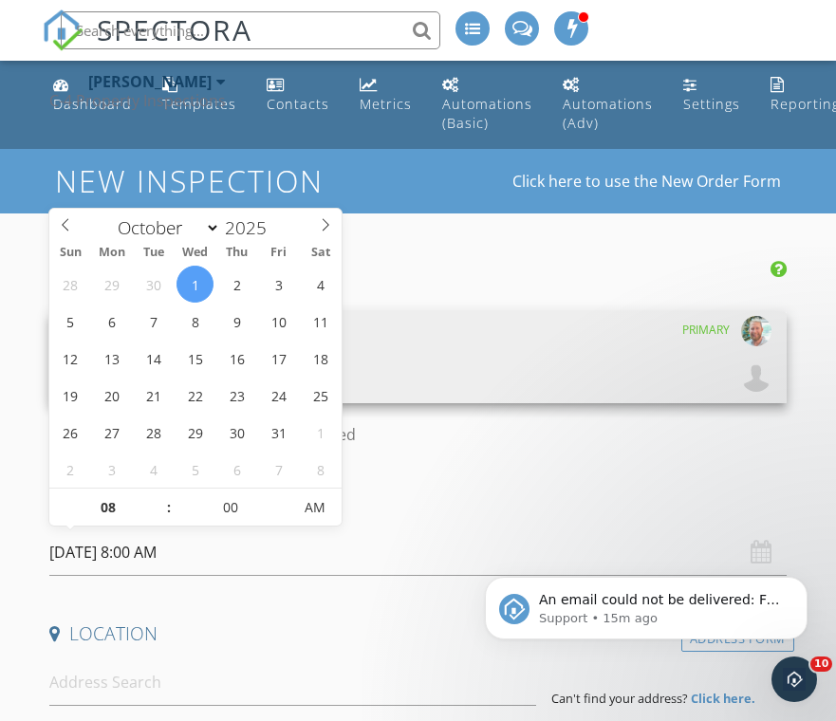
click at [194, 546] on input "[DATE] 8:00 AM" at bounding box center [417, 552] width 737 height 46
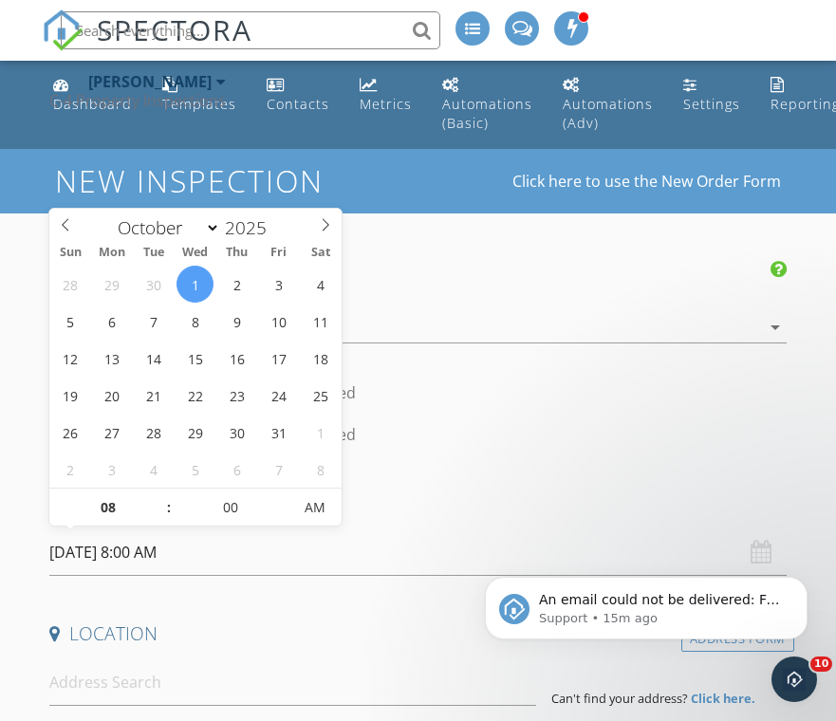
click at [167, 494] on span ":" at bounding box center [169, 508] width 6 height 38
type input "09"
type input "[DATE] 9:00 AM"
click at [166, 494] on span at bounding box center [159, 498] width 13 height 19
type input "10"
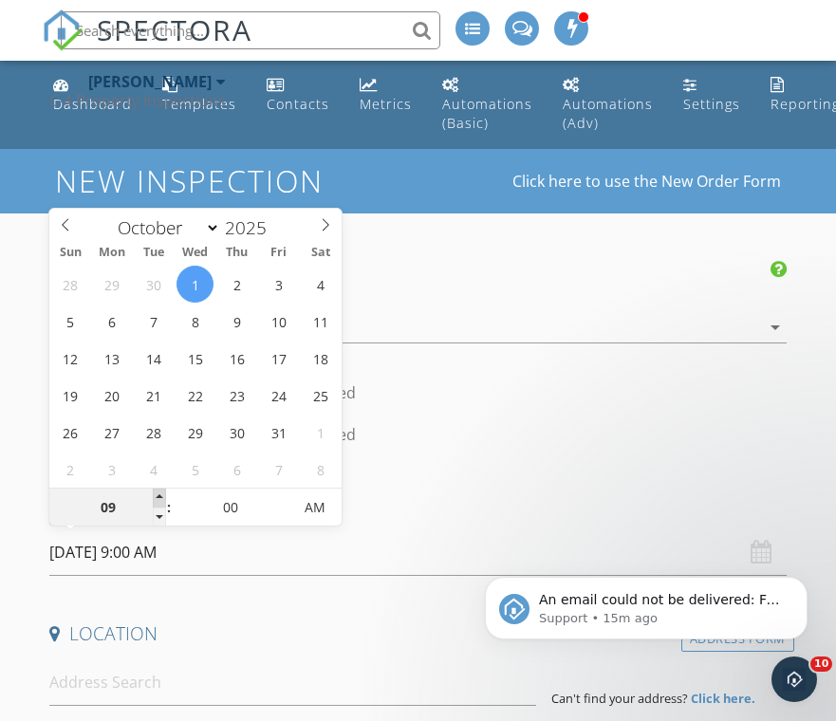
type input "[DATE] 10:00 AM"
click at [166, 494] on span at bounding box center [159, 498] width 13 height 19
type input "11"
type input "[DATE] 11:00 AM"
click at [166, 494] on span at bounding box center [159, 498] width 13 height 19
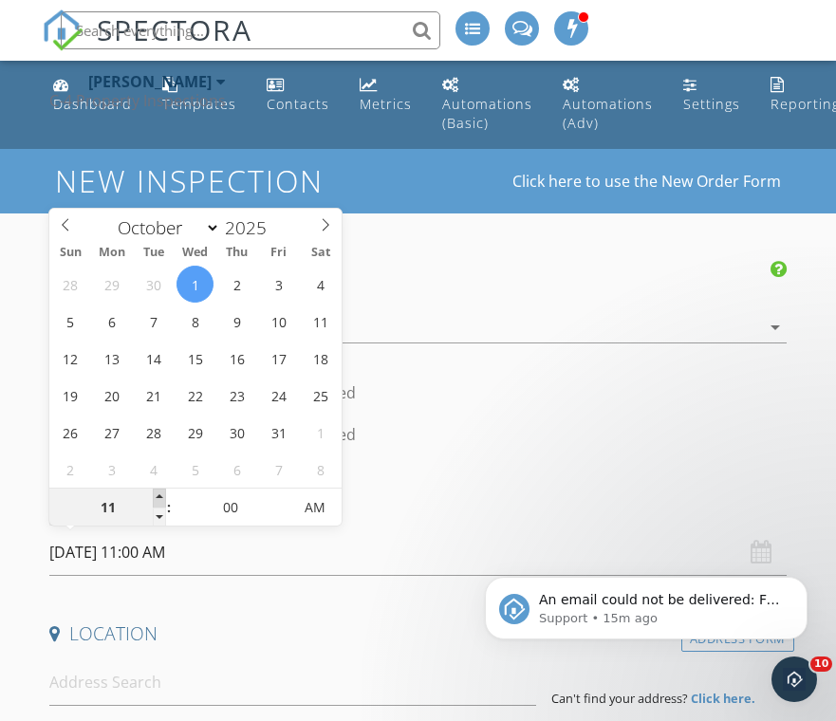
type input "12"
type input "[DATE] 12:00 PM"
click at [166, 494] on span at bounding box center [159, 498] width 13 height 19
type input "01"
type input "[DATE] 1:00 PM"
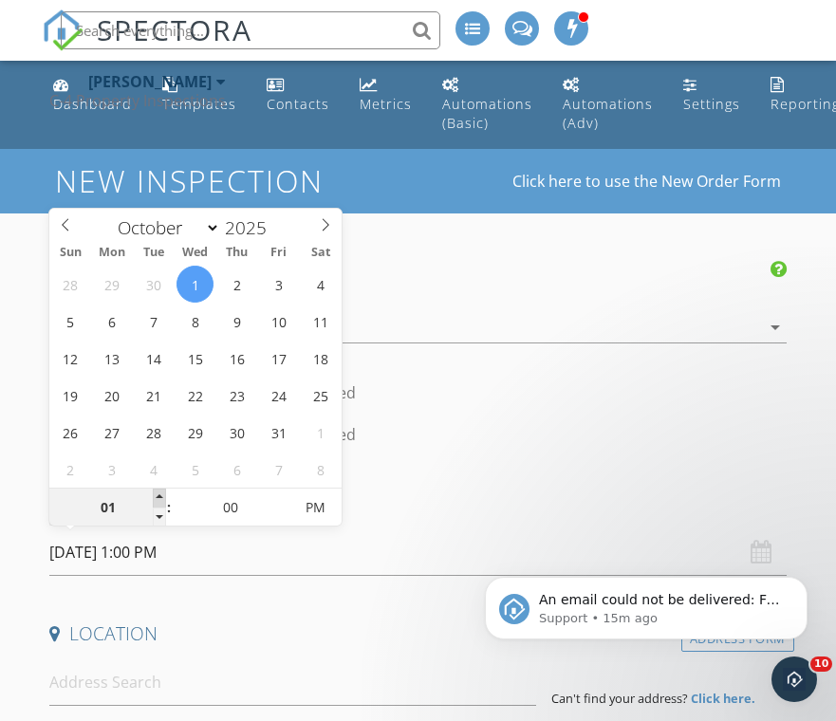
click at [166, 494] on span at bounding box center [159, 498] width 13 height 19
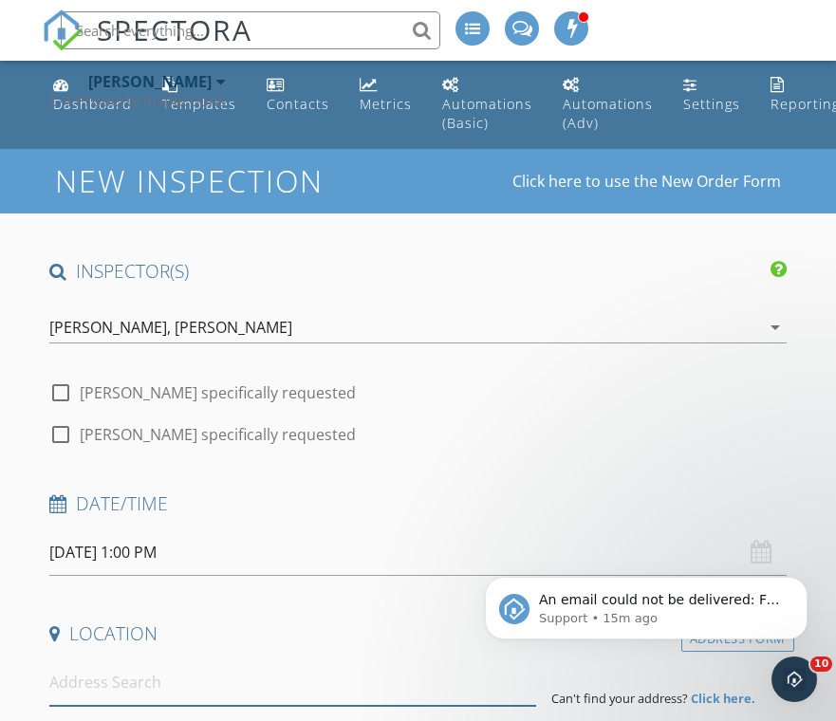
click at [254, 660] on input at bounding box center [292, 682] width 487 height 46
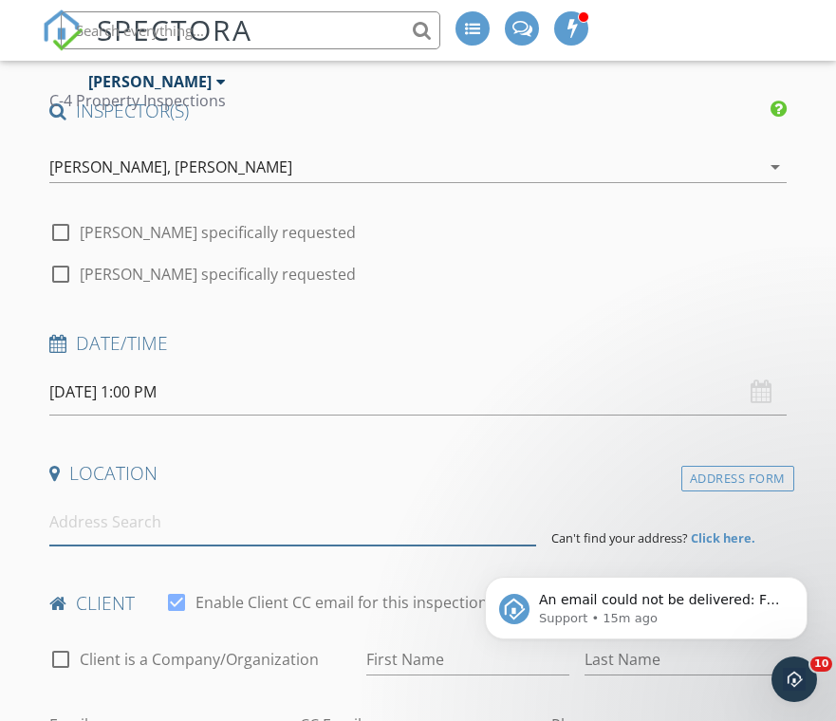
scroll to position [180, 0]
